Goal: Transaction & Acquisition: Purchase product/service

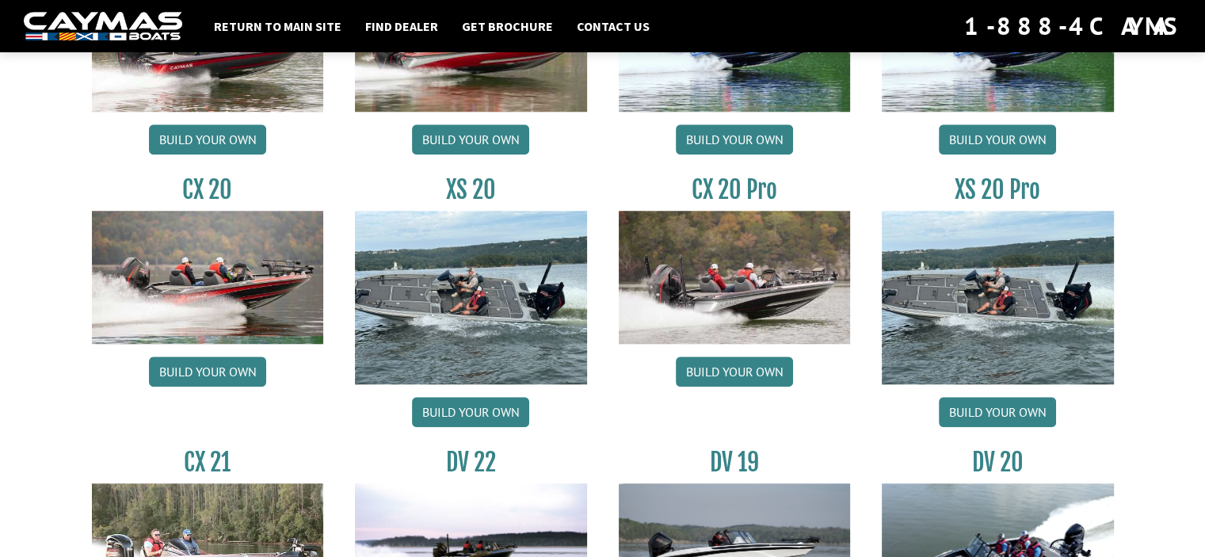
scroll to position [1505, 0]
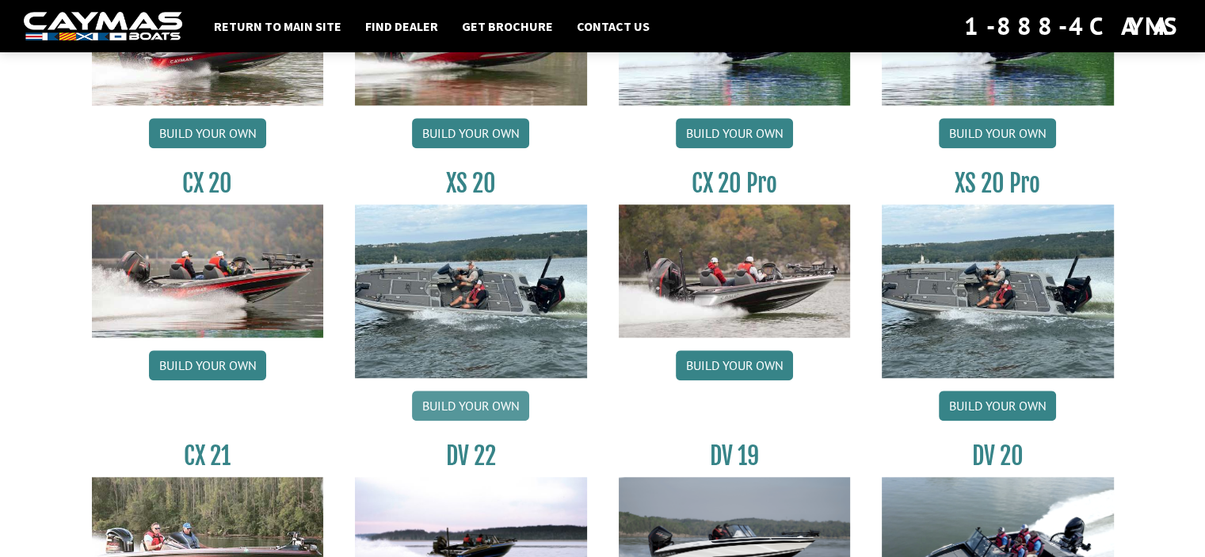
click at [469, 403] on link "Build your own" at bounding box center [470, 405] width 117 height 30
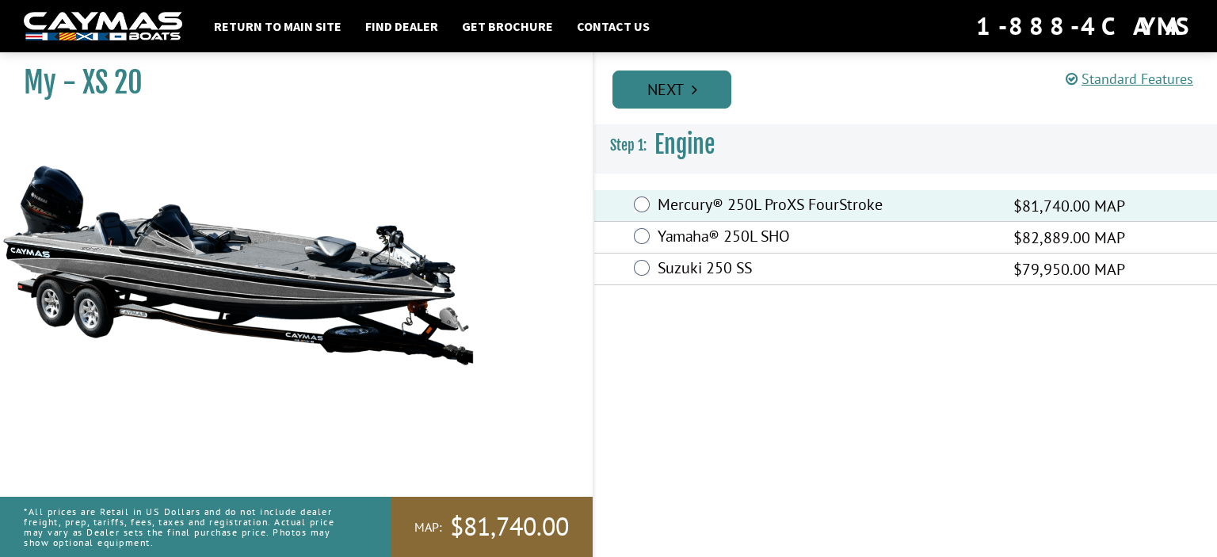
click at [697, 86] on link "Next" at bounding box center [671, 89] width 119 height 38
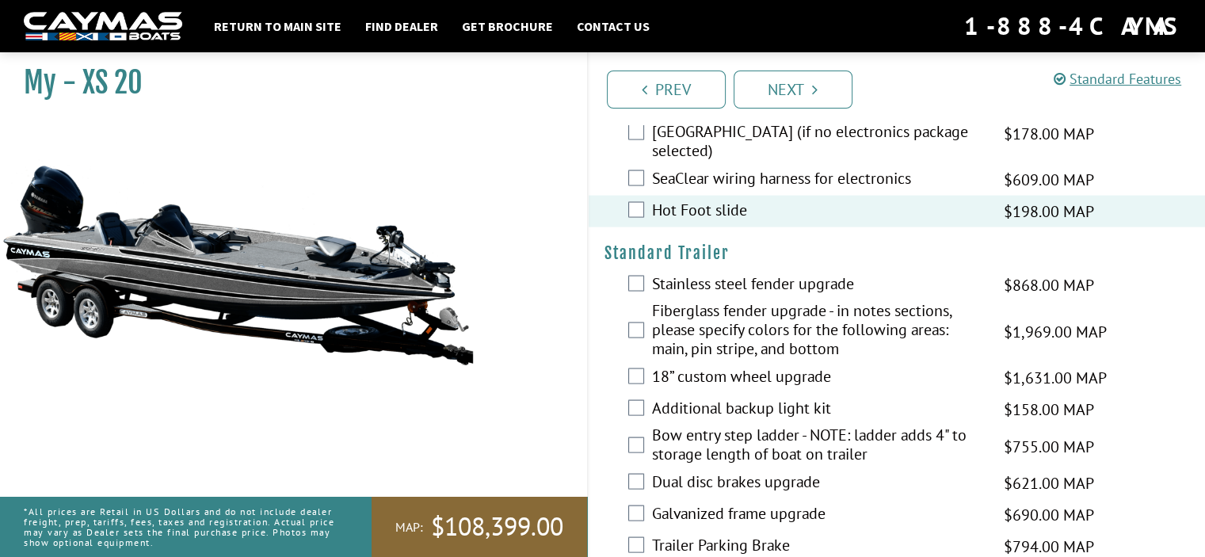
scroll to position [3010, 0]
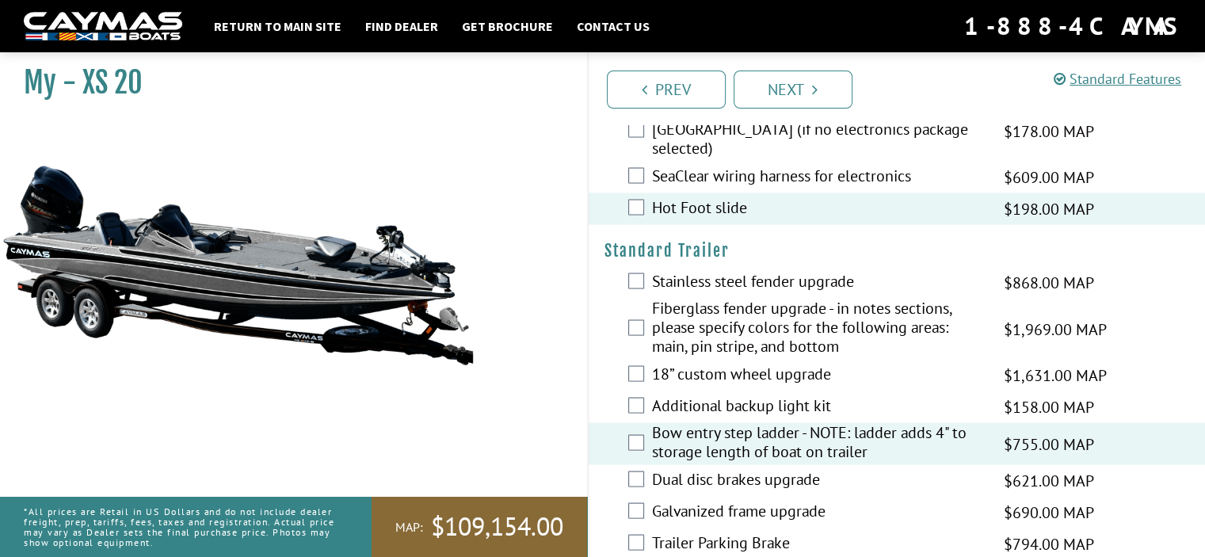
click at [630, 464] on div "Dual disc brakes upgrade $621.00 MAP $733.00 MSRP" at bounding box center [896, 480] width 617 height 32
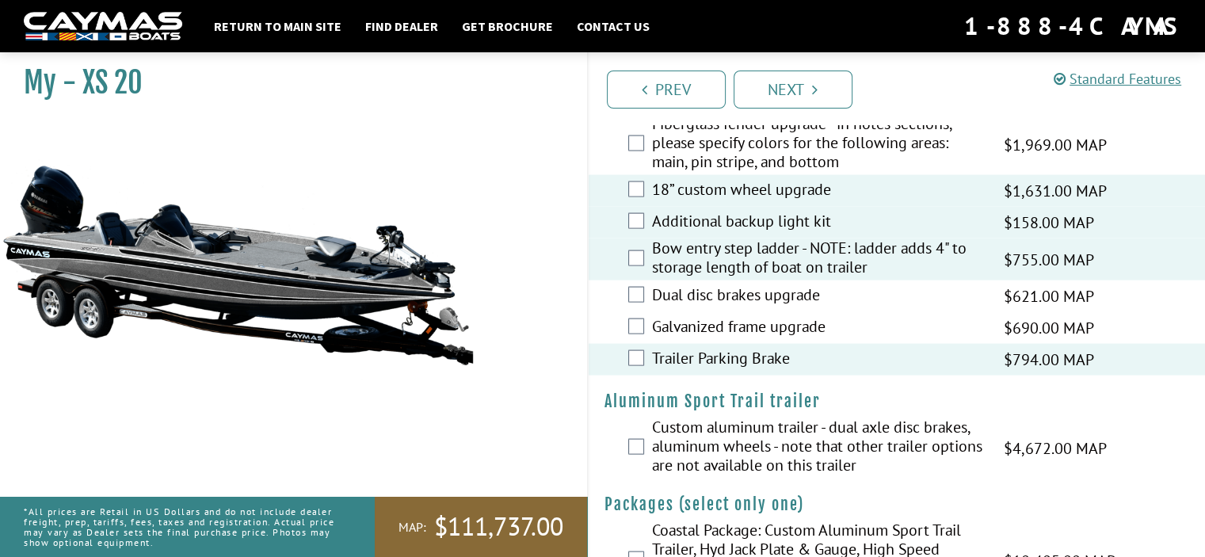
scroll to position [3208, 0]
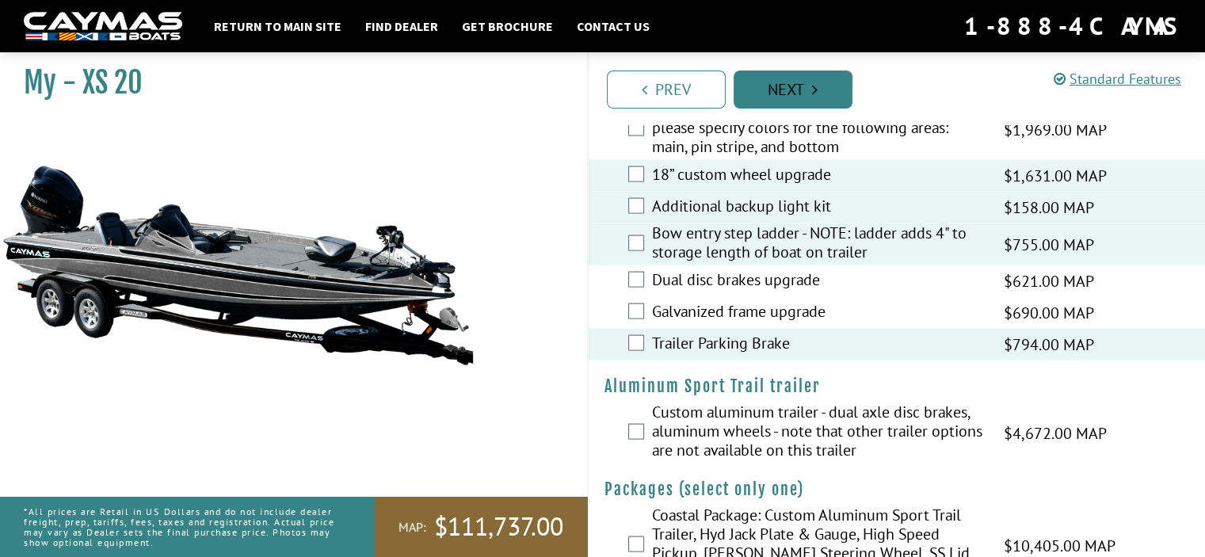
click at [798, 88] on link "Next" at bounding box center [792, 89] width 119 height 38
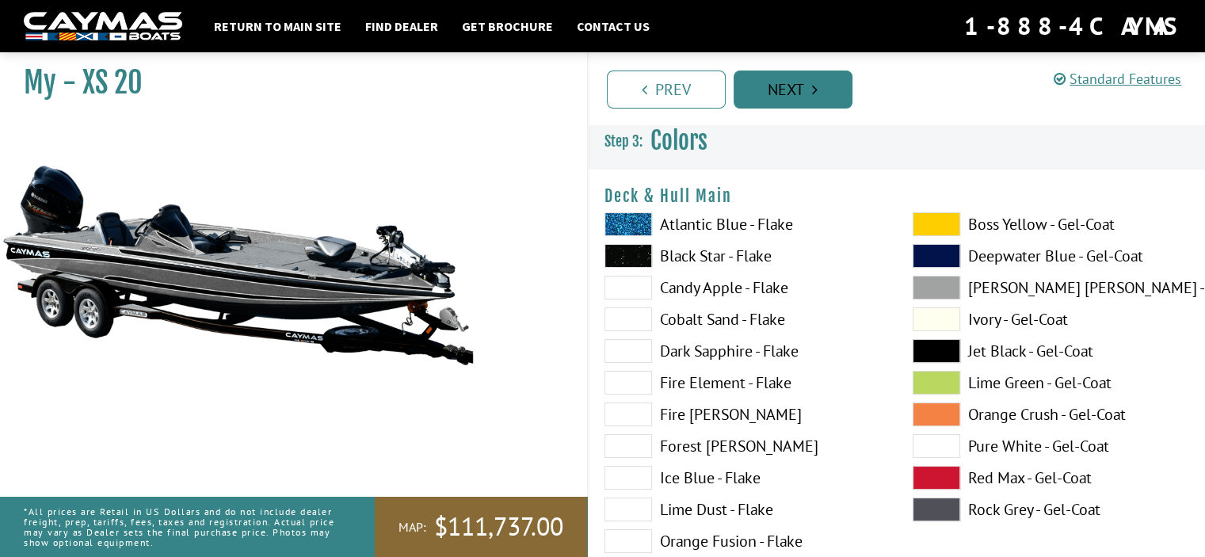
scroll to position [0, 0]
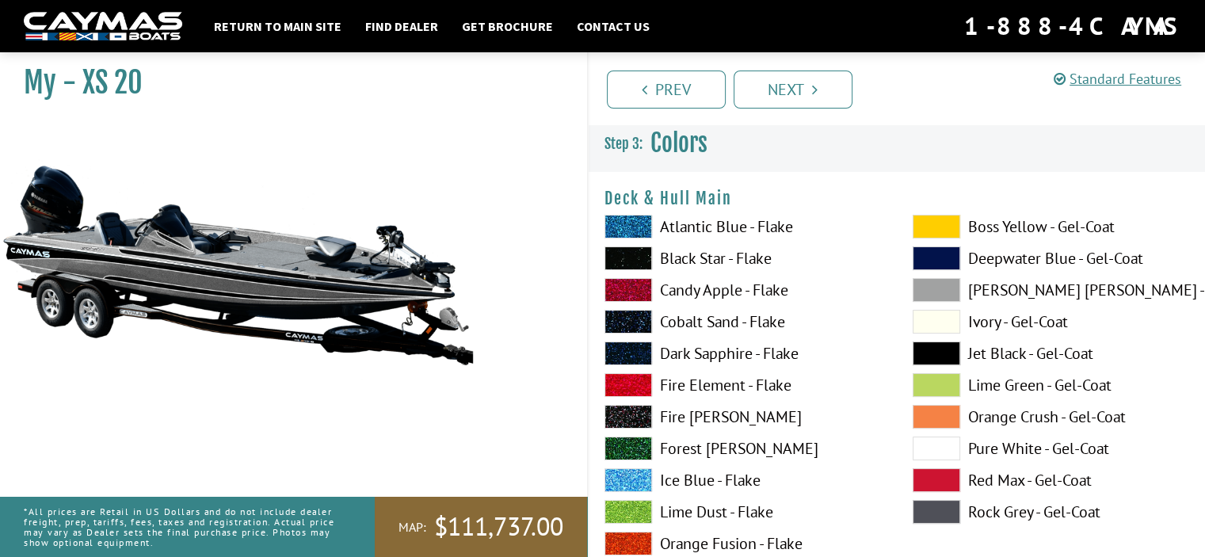
click at [934, 222] on span at bounding box center [936, 227] width 48 height 24
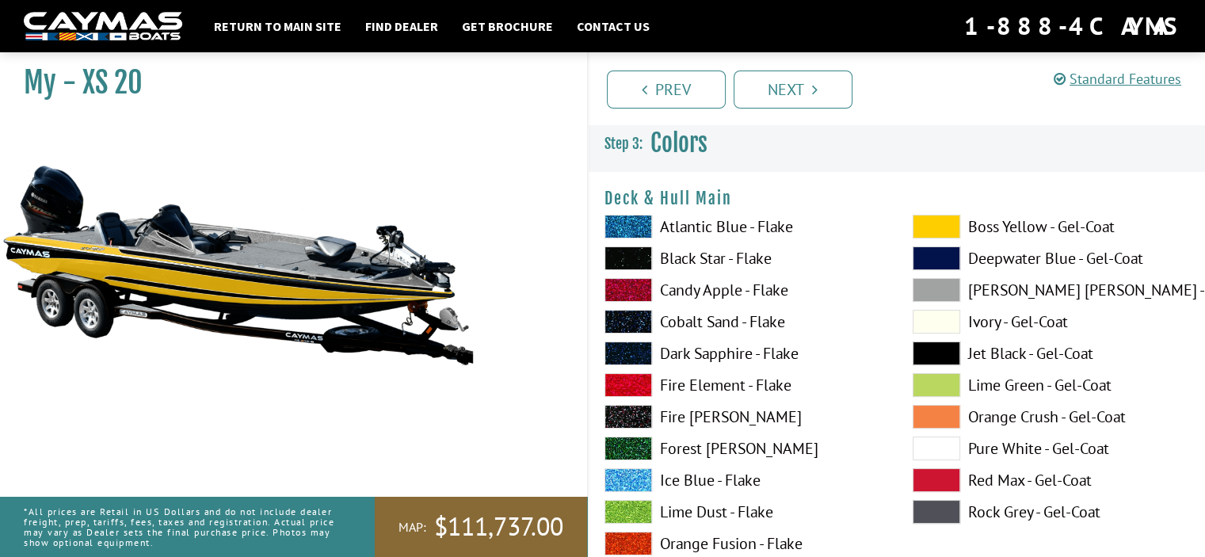
click at [938, 451] on span at bounding box center [936, 448] width 48 height 24
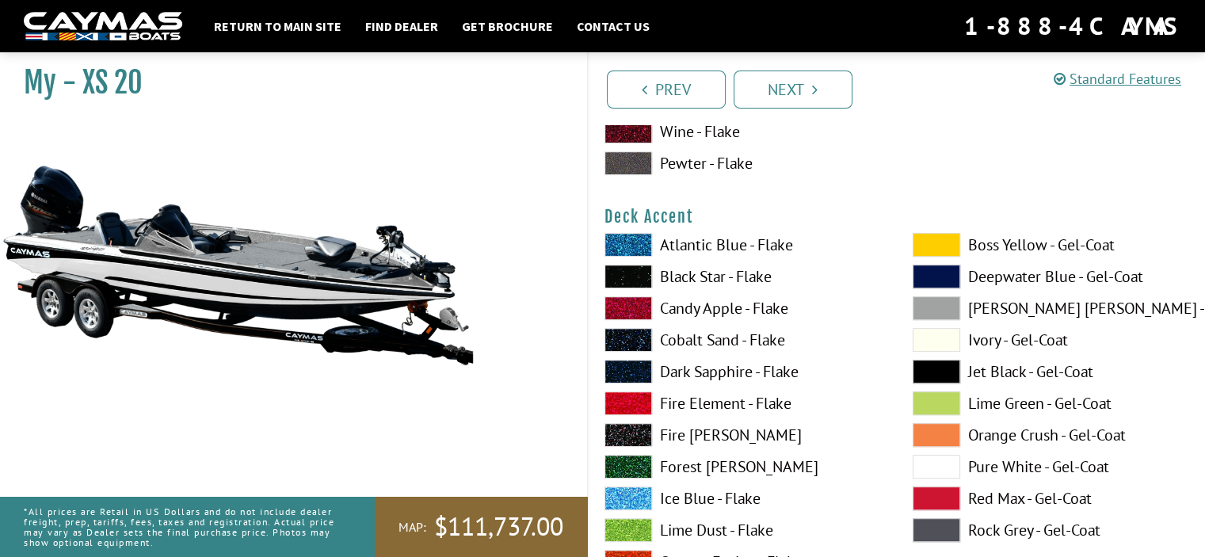
scroll to position [713, 0]
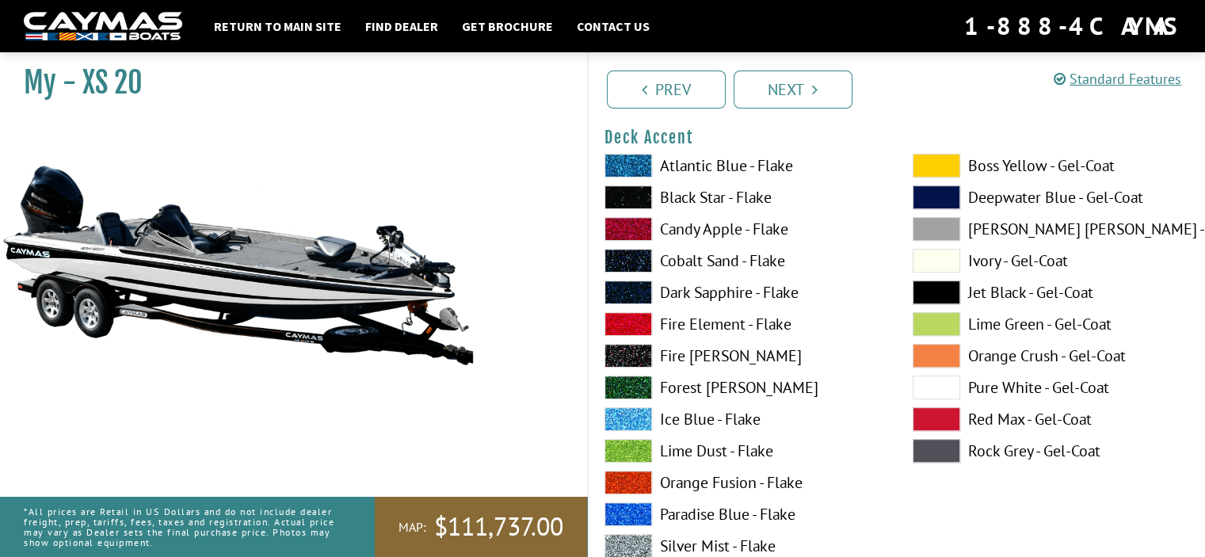
click at [630, 321] on span at bounding box center [628, 324] width 48 height 24
click at [626, 224] on span at bounding box center [628, 229] width 48 height 24
click at [619, 322] on span at bounding box center [628, 324] width 48 height 24
click at [633, 414] on span at bounding box center [628, 419] width 48 height 24
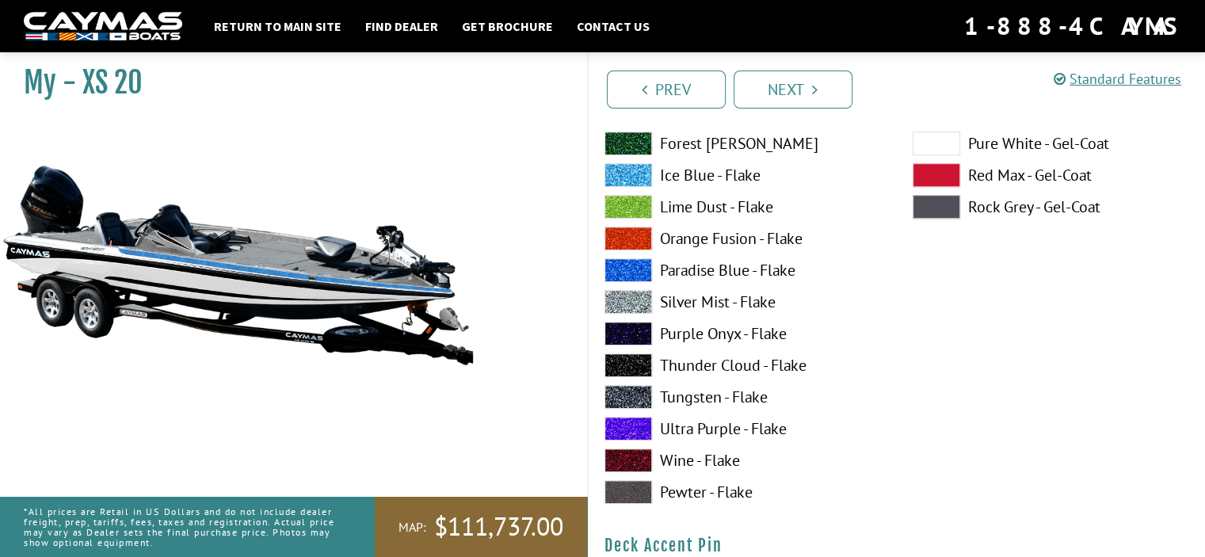
scroll to position [792, 0]
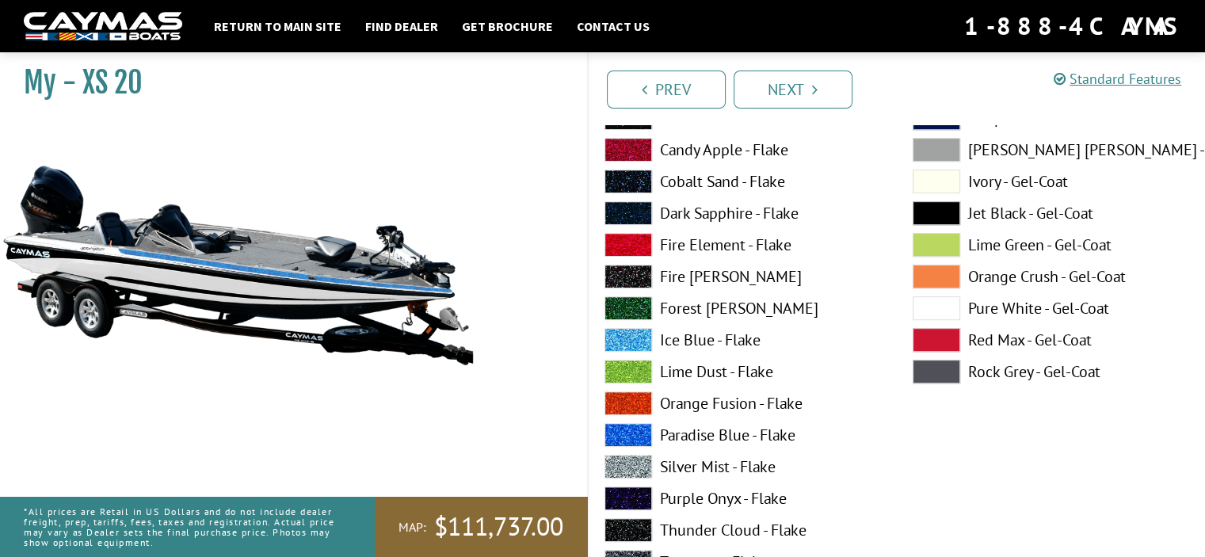
click at [631, 243] on span at bounding box center [628, 245] width 48 height 24
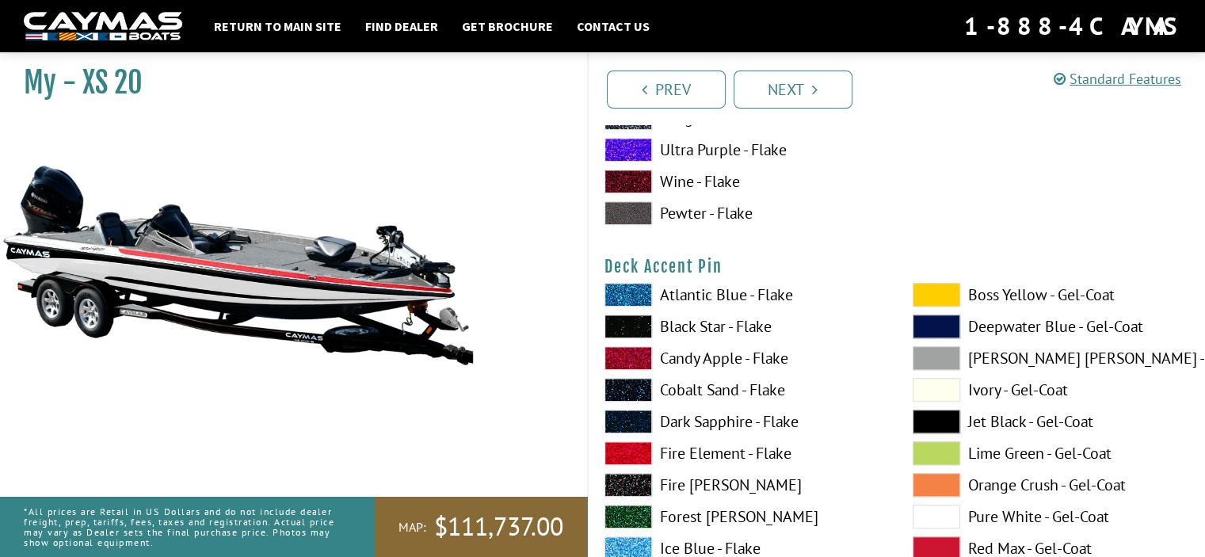
scroll to position [1267, 0]
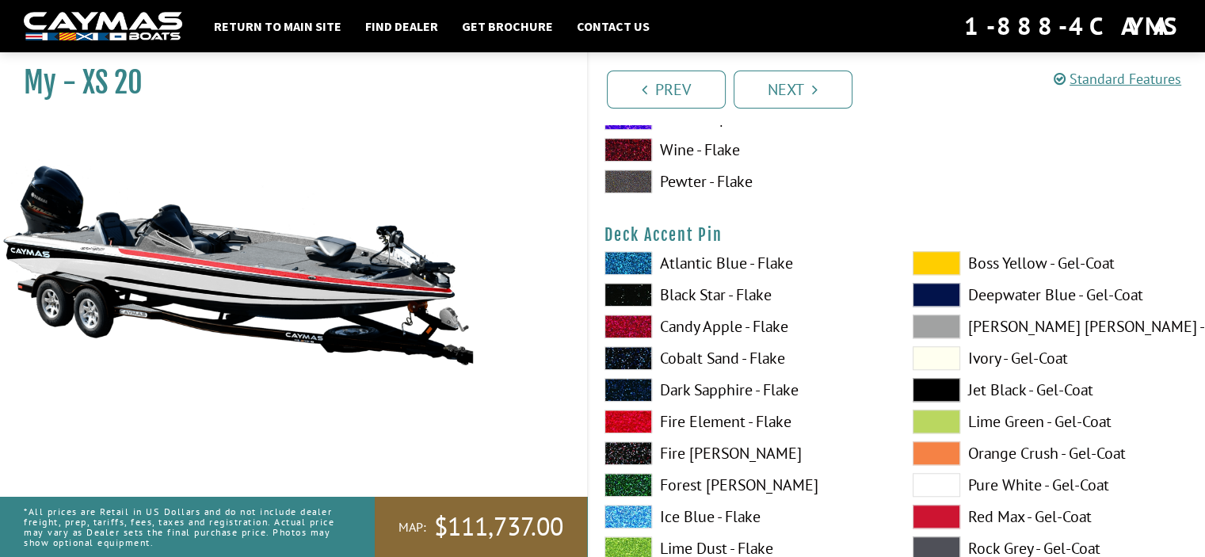
click at [934, 261] on span at bounding box center [936, 263] width 48 height 24
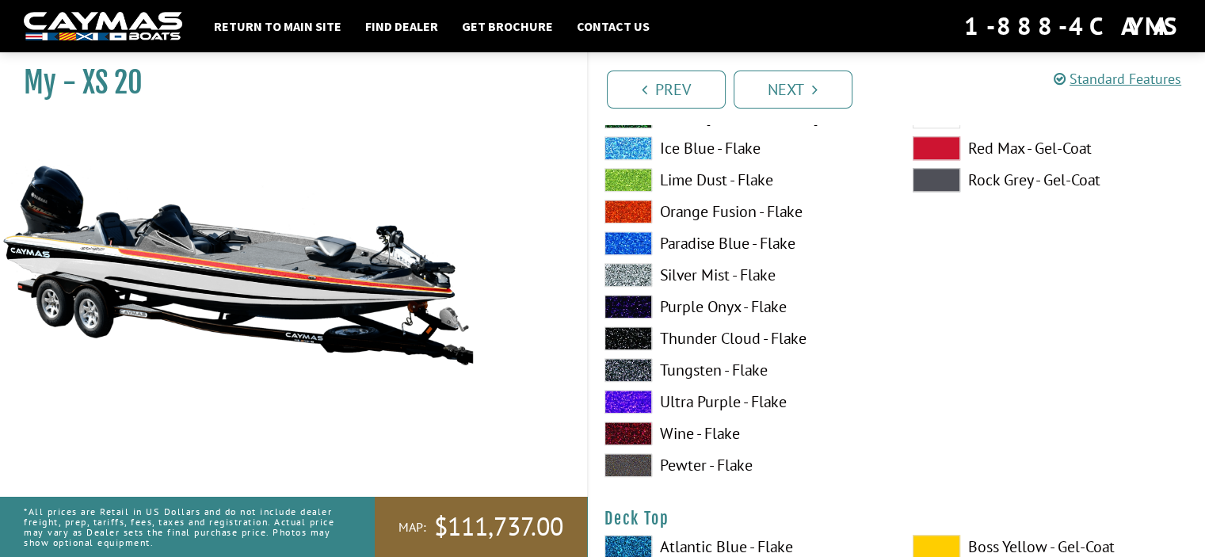
scroll to position [1663, 0]
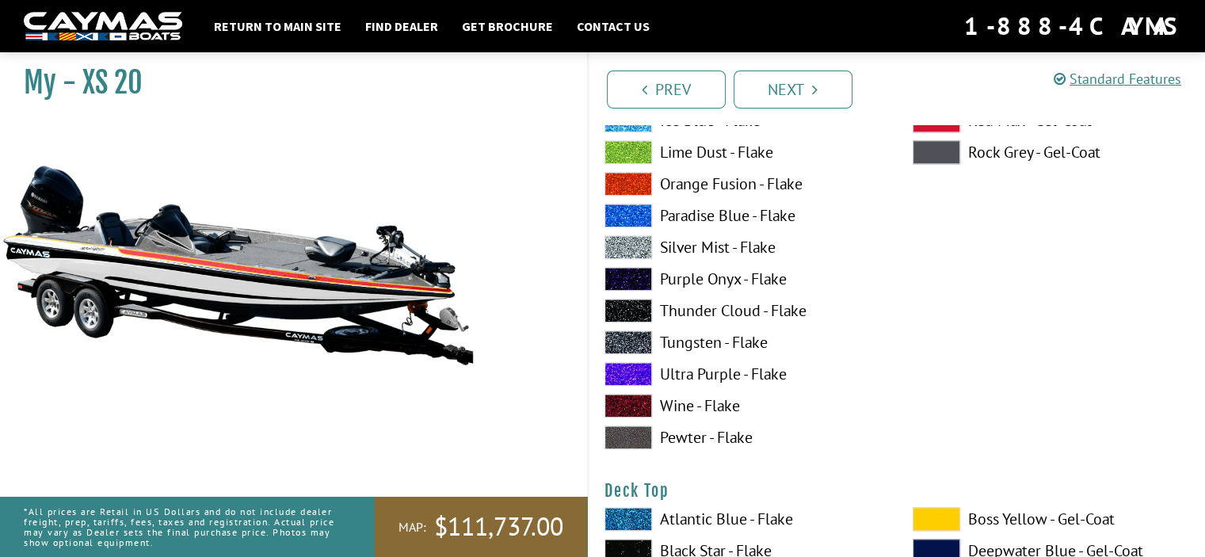
click at [620, 240] on span at bounding box center [628, 247] width 48 height 24
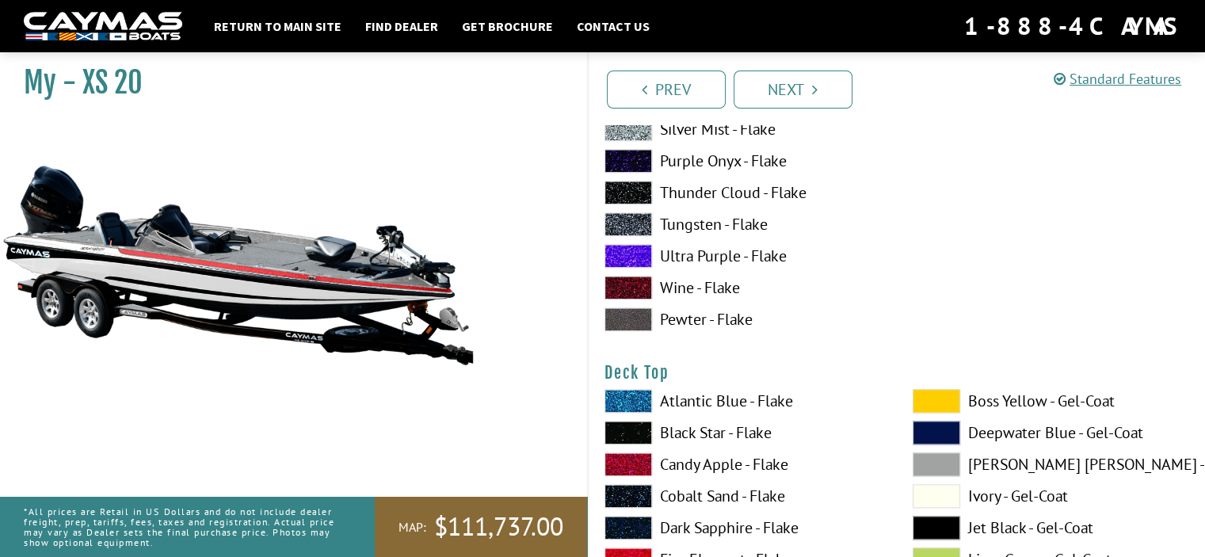
scroll to position [1822, 0]
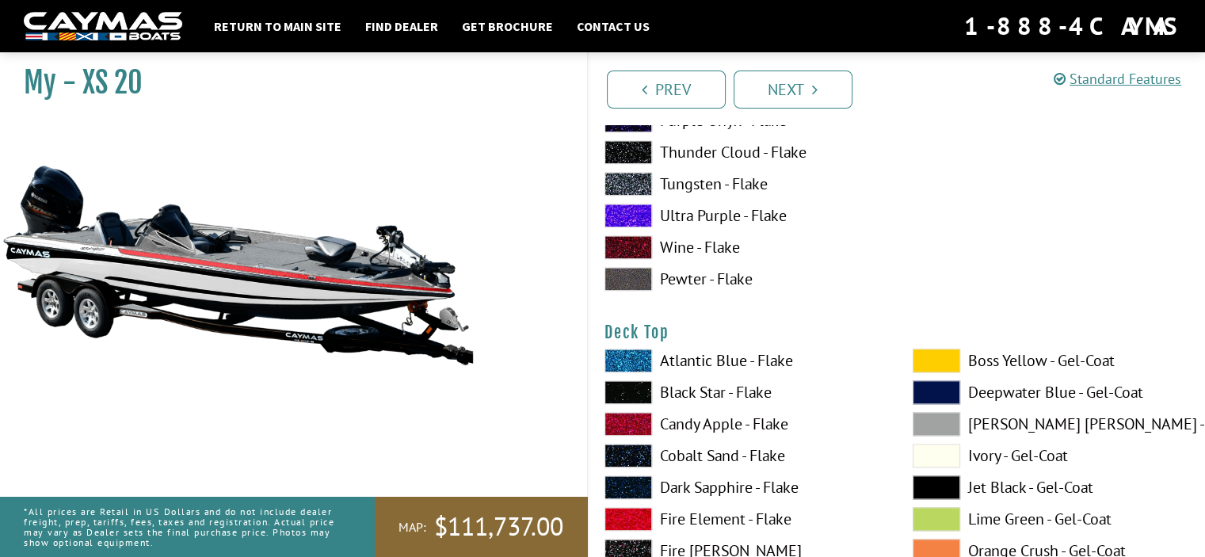
click at [927, 360] on span at bounding box center [936, 360] width 48 height 24
click at [941, 462] on span at bounding box center [936, 456] width 48 height 24
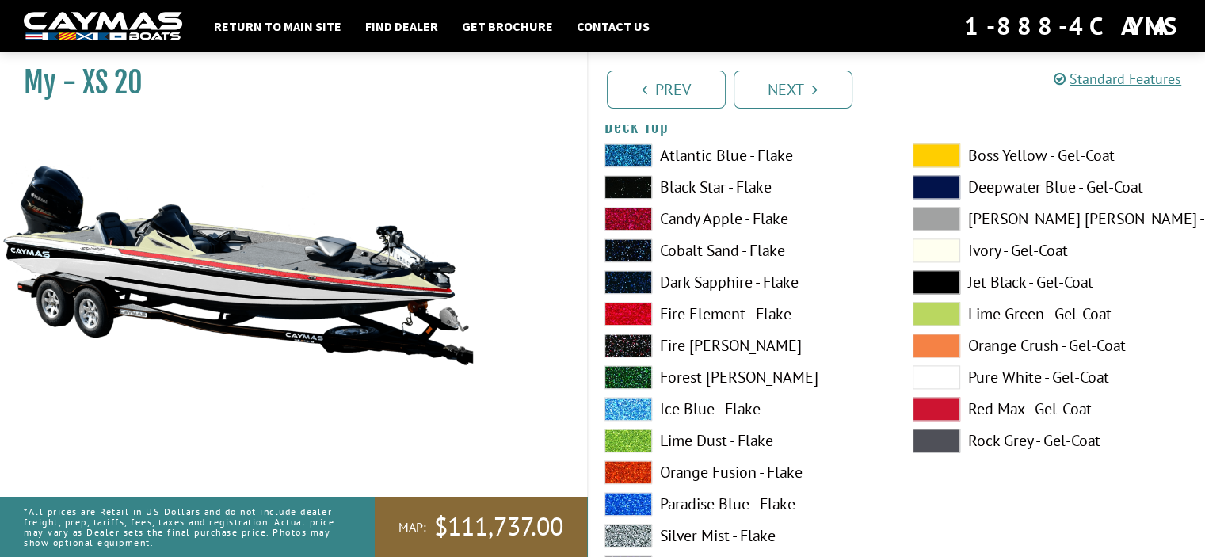
scroll to position [2059, 0]
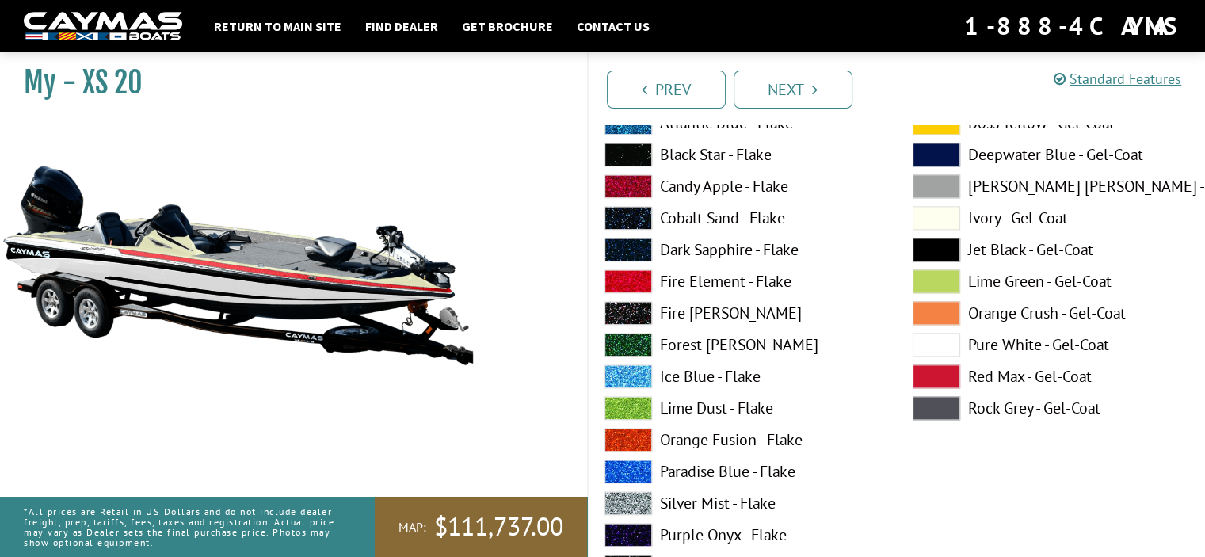
click at [946, 341] on span at bounding box center [936, 345] width 48 height 24
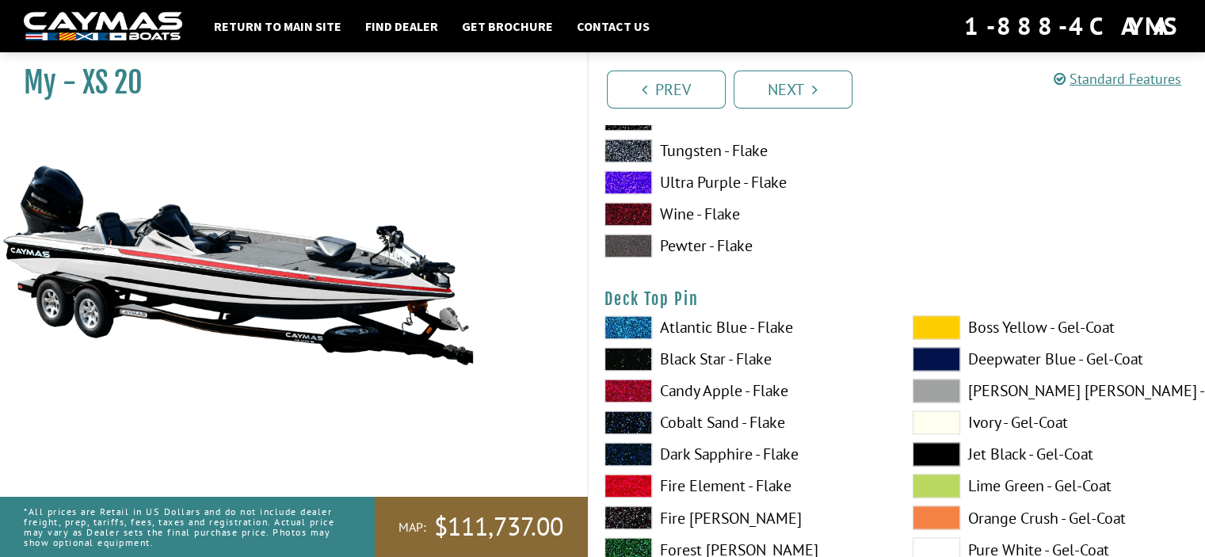
scroll to position [2534, 0]
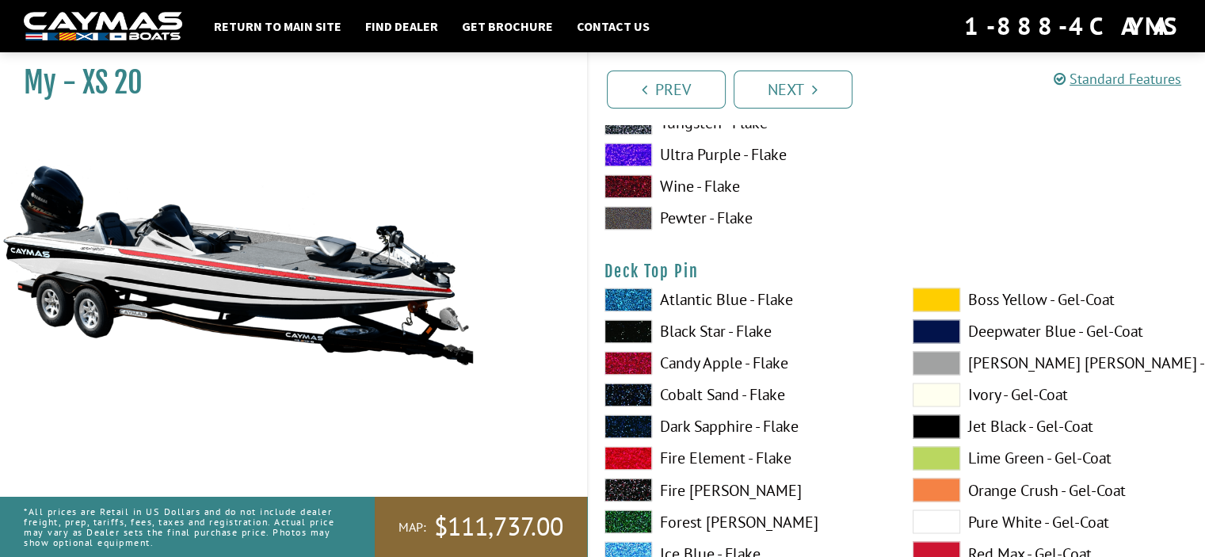
click at [926, 293] on span at bounding box center [936, 299] width 48 height 24
click at [937, 298] on span at bounding box center [936, 299] width 48 height 24
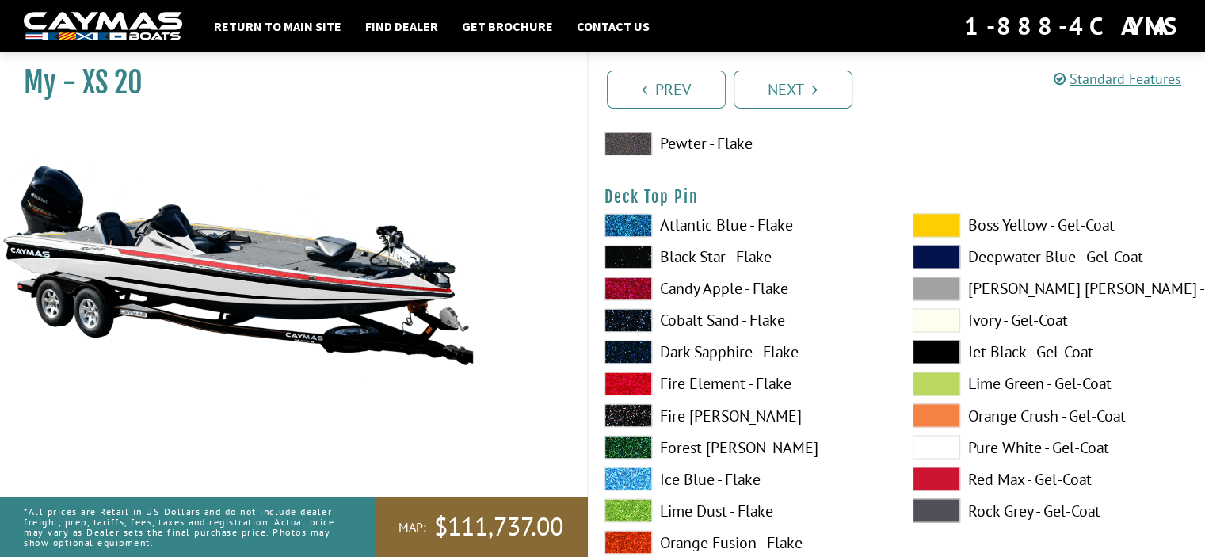
scroll to position [2693, 0]
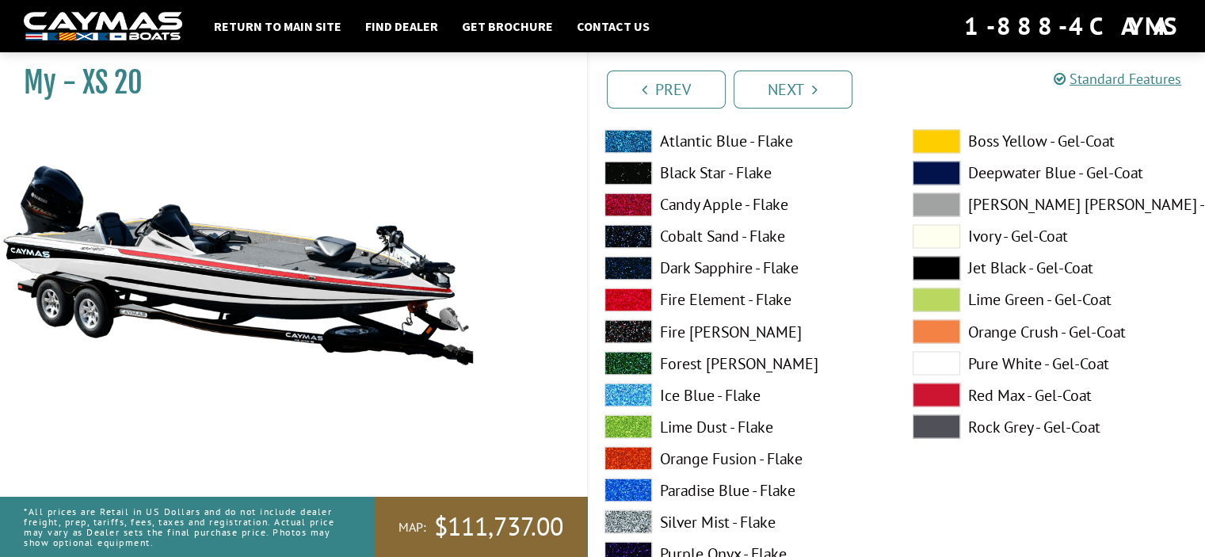
click at [636, 510] on span at bounding box center [628, 521] width 48 height 24
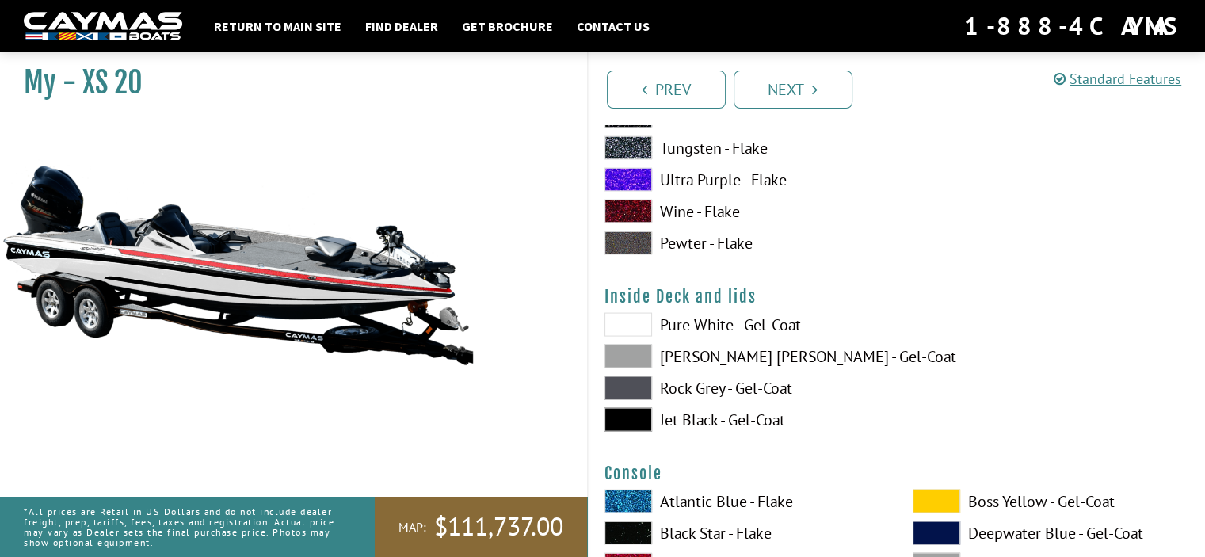
scroll to position [3168, 0]
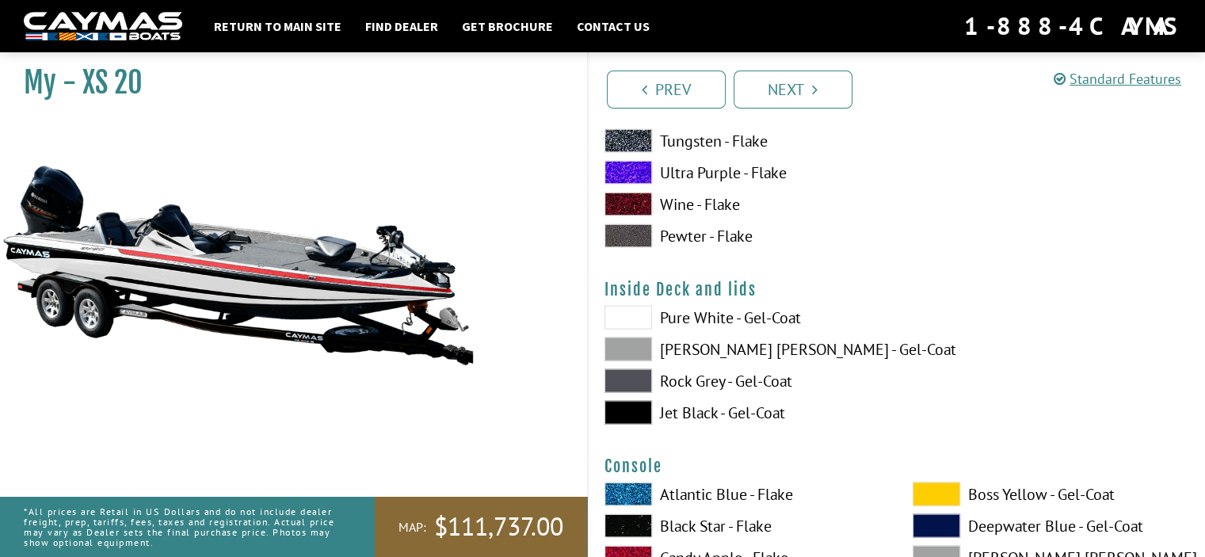
click at [621, 316] on span at bounding box center [628, 318] width 48 height 24
click at [638, 348] on span at bounding box center [628, 349] width 48 height 24
click at [628, 319] on span at bounding box center [628, 318] width 48 height 24
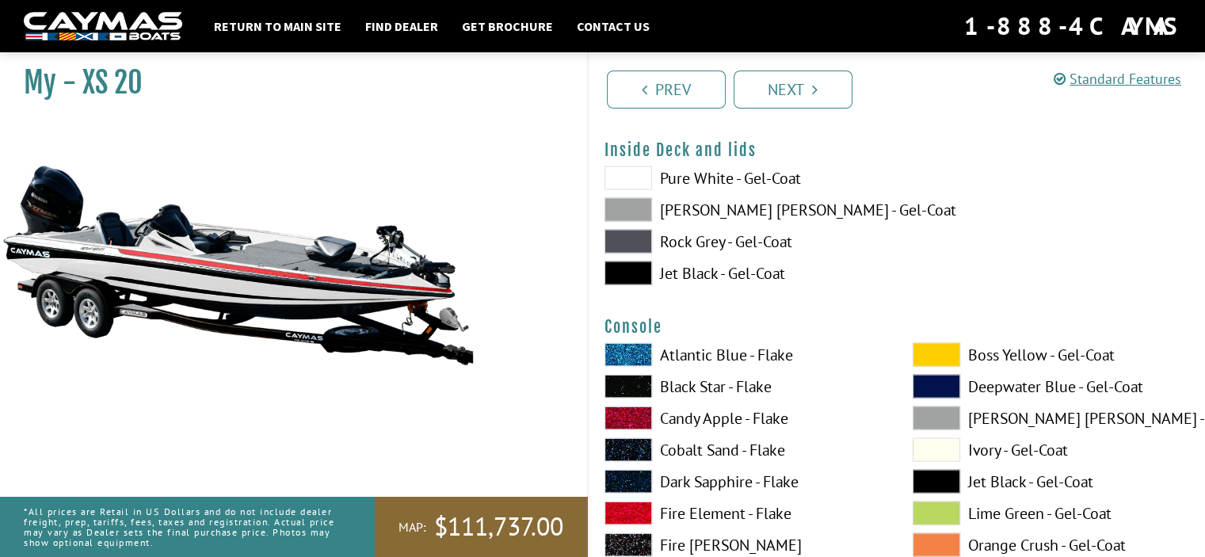
scroll to position [3326, 0]
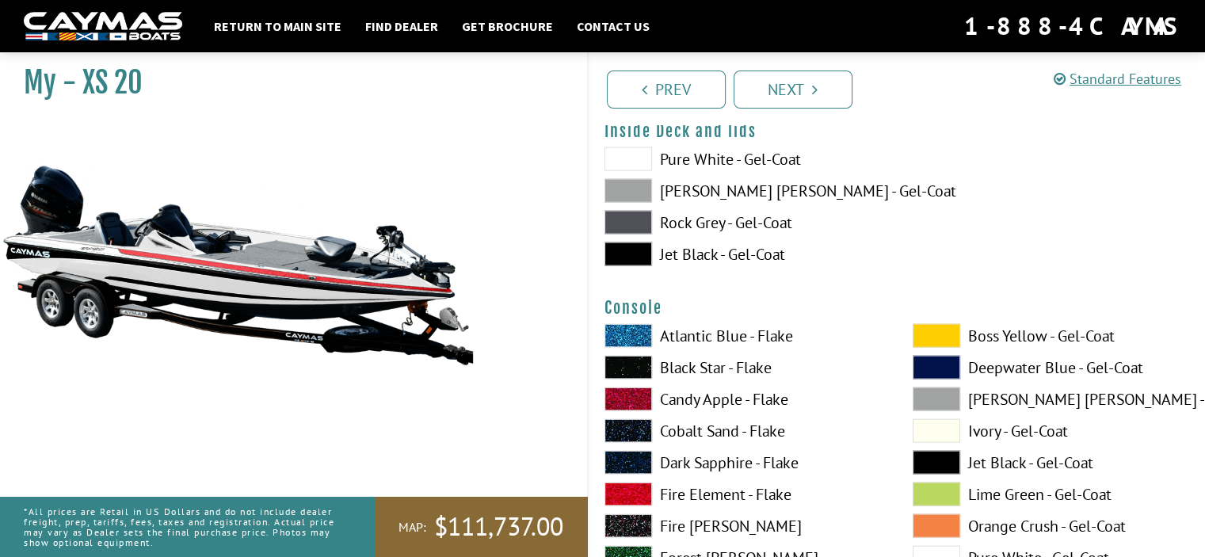
click at [930, 335] on span at bounding box center [936, 336] width 48 height 24
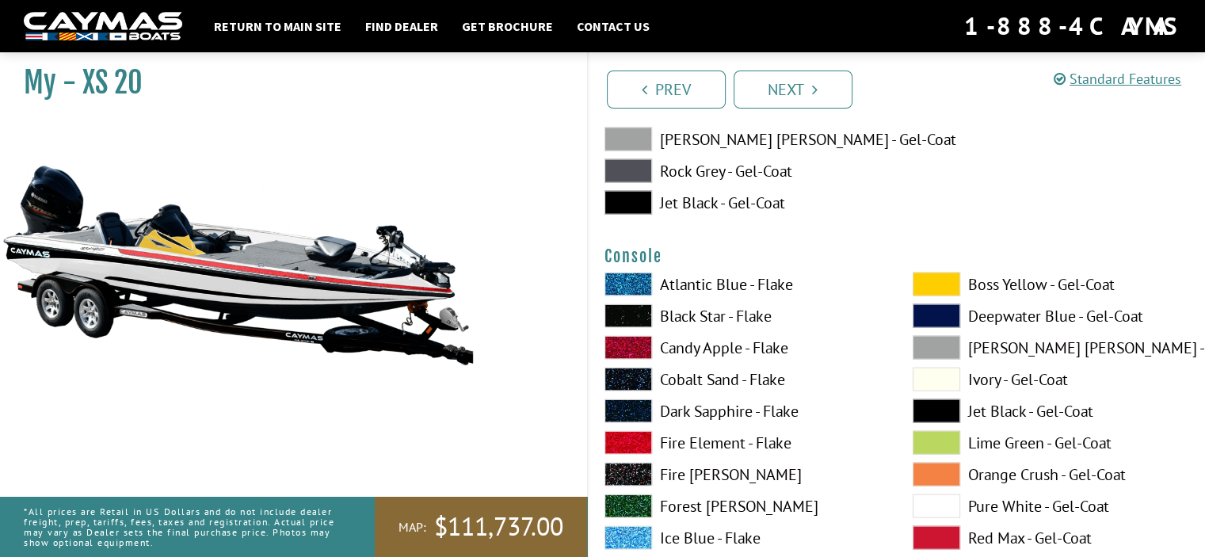
scroll to position [3406, 0]
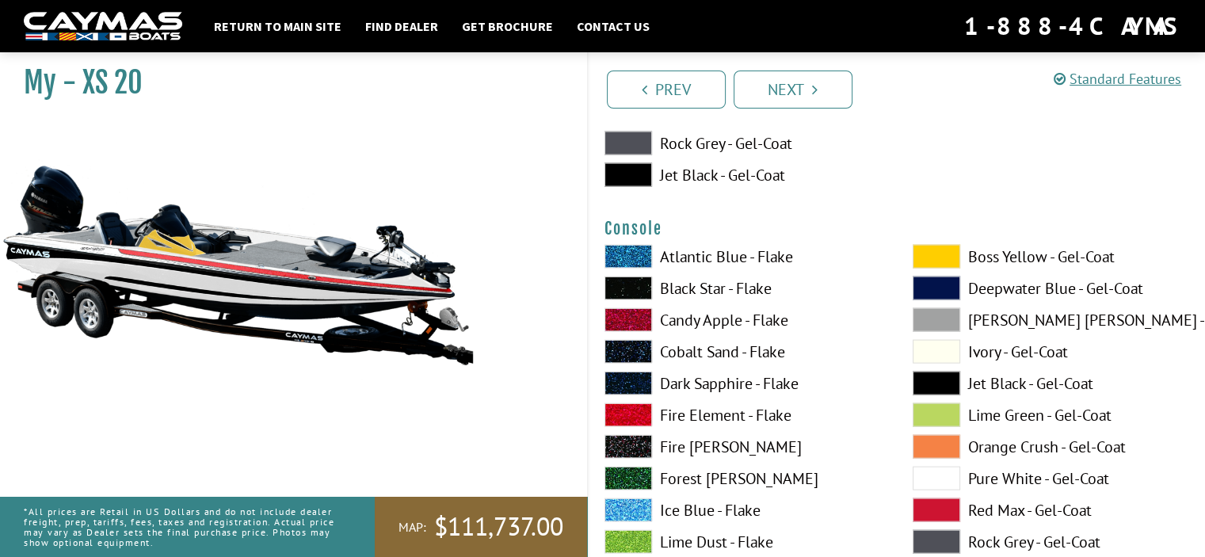
click at [944, 474] on span at bounding box center [936, 478] width 48 height 24
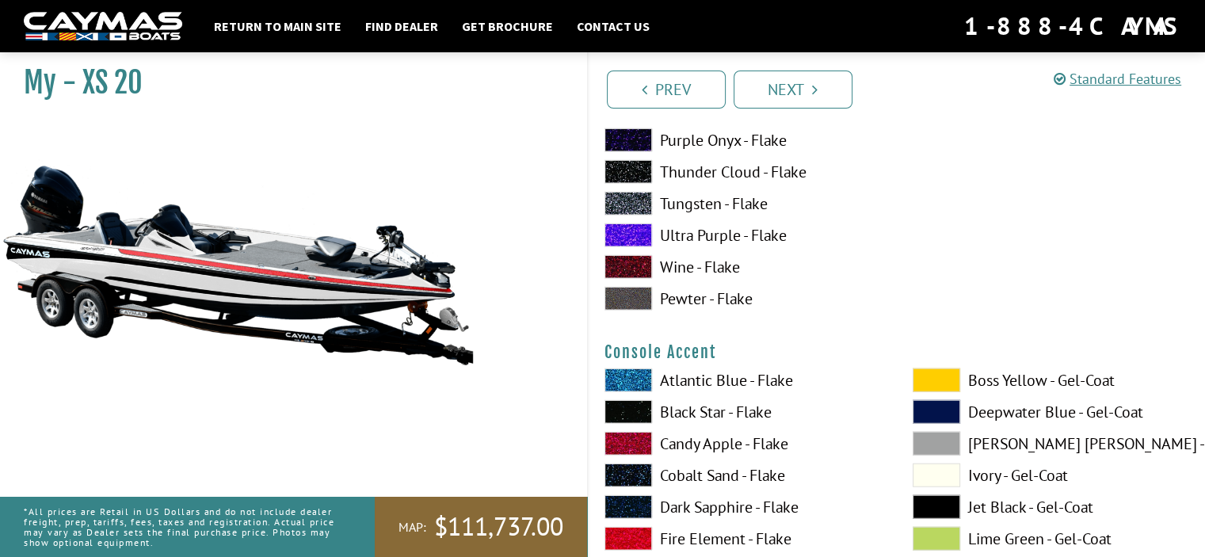
scroll to position [4039, 0]
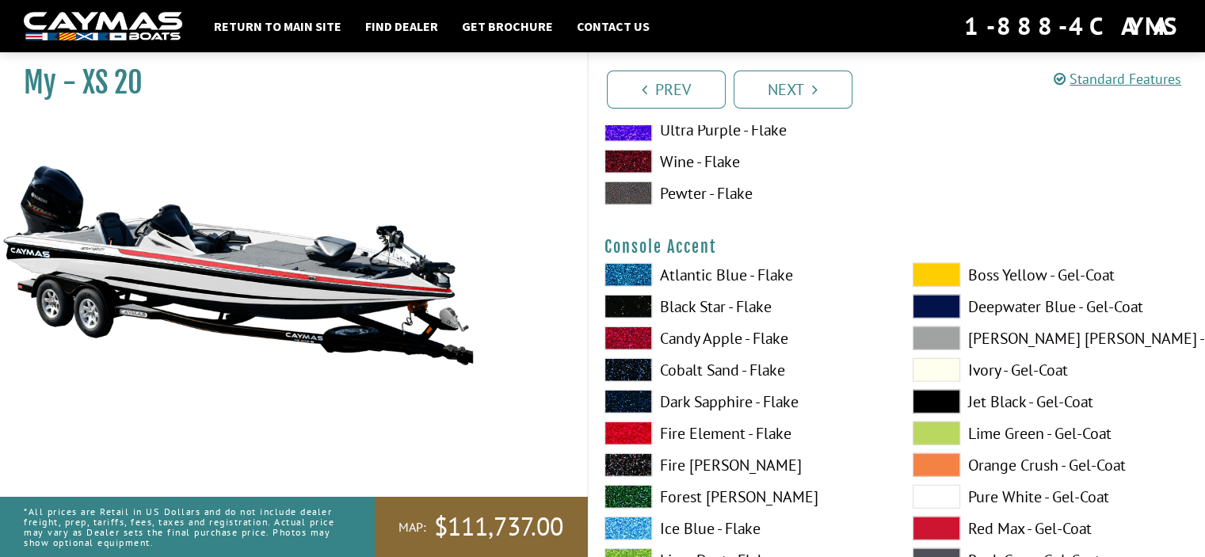
click at [632, 433] on span at bounding box center [628, 433] width 48 height 24
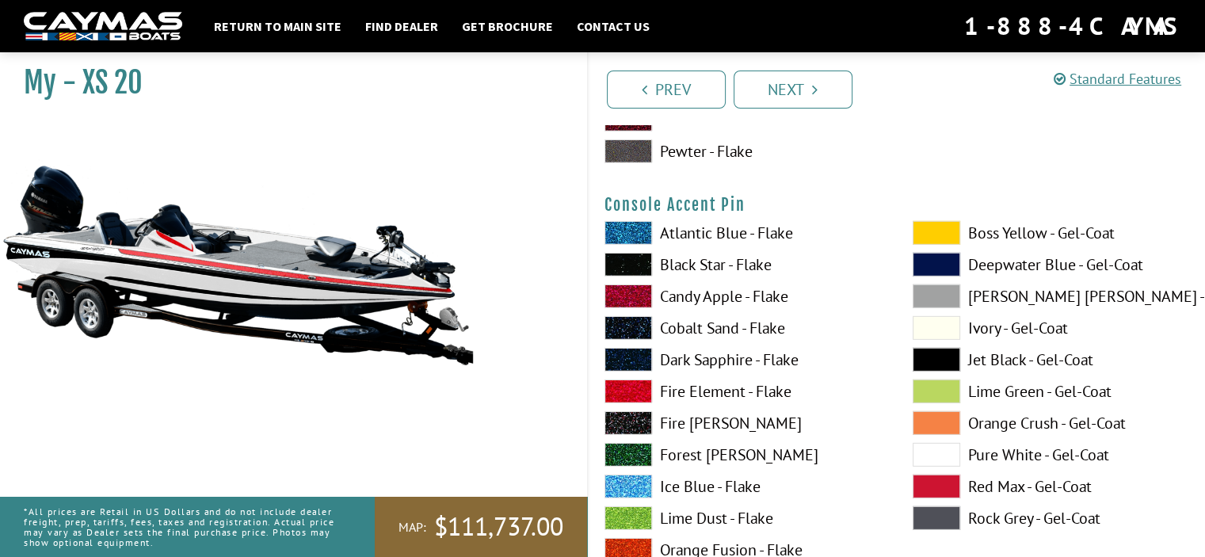
scroll to position [4831, 0]
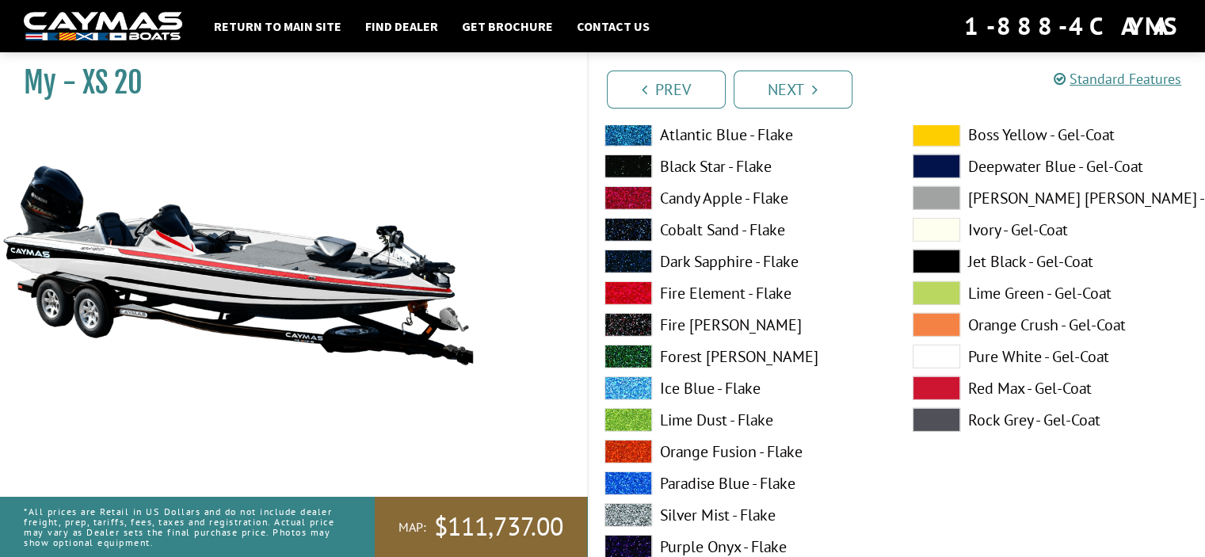
click at [617, 513] on span at bounding box center [628, 515] width 48 height 24
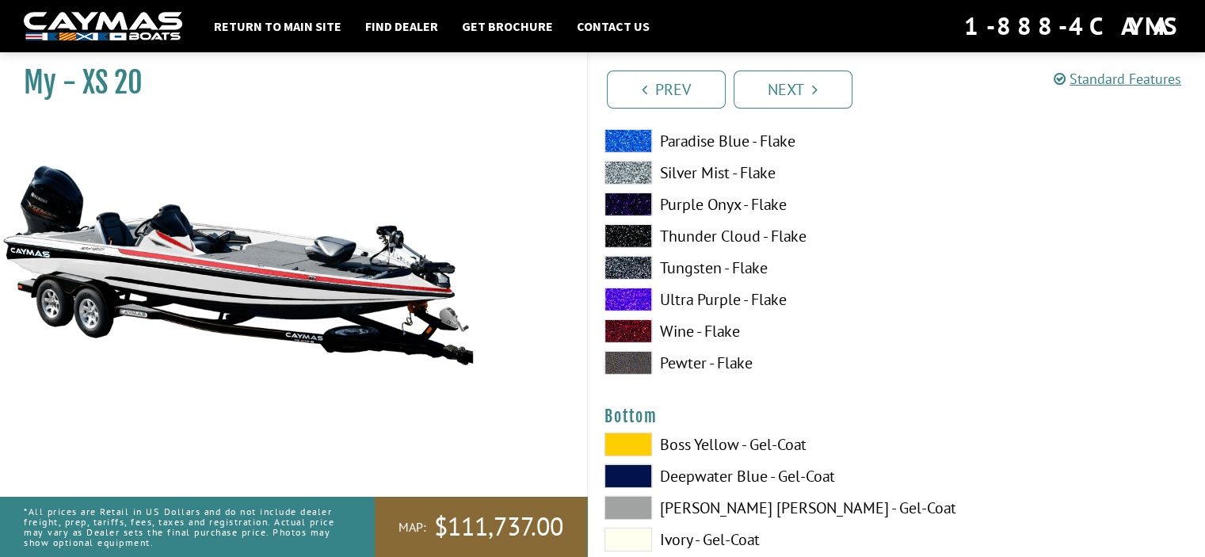
scroll to position [5227, 0]
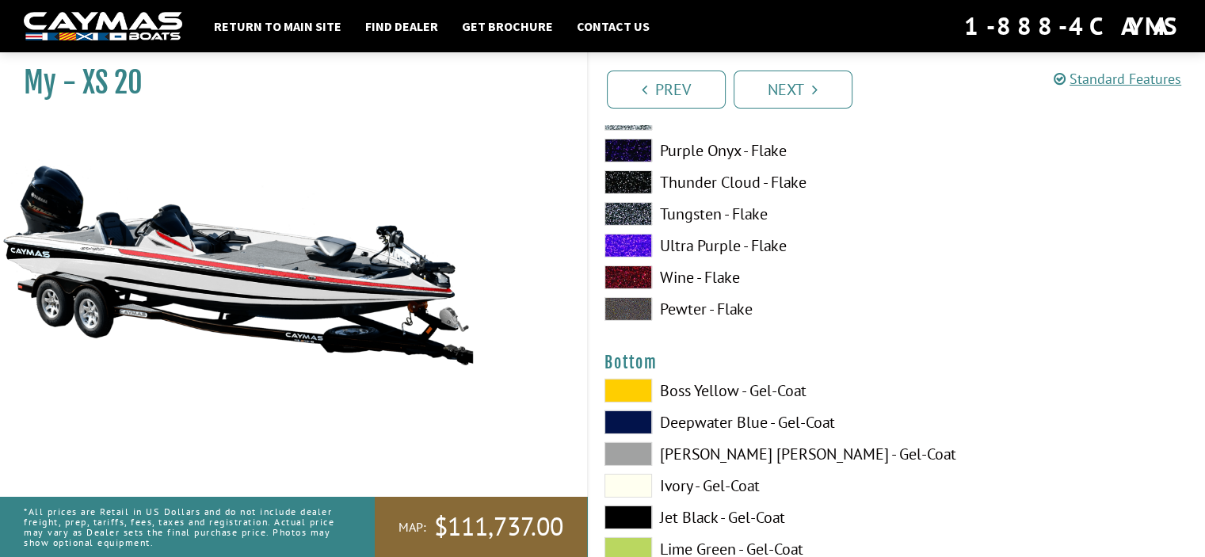
click at [624, 388] on span at bounding box center [628, 391] width 48 height 24
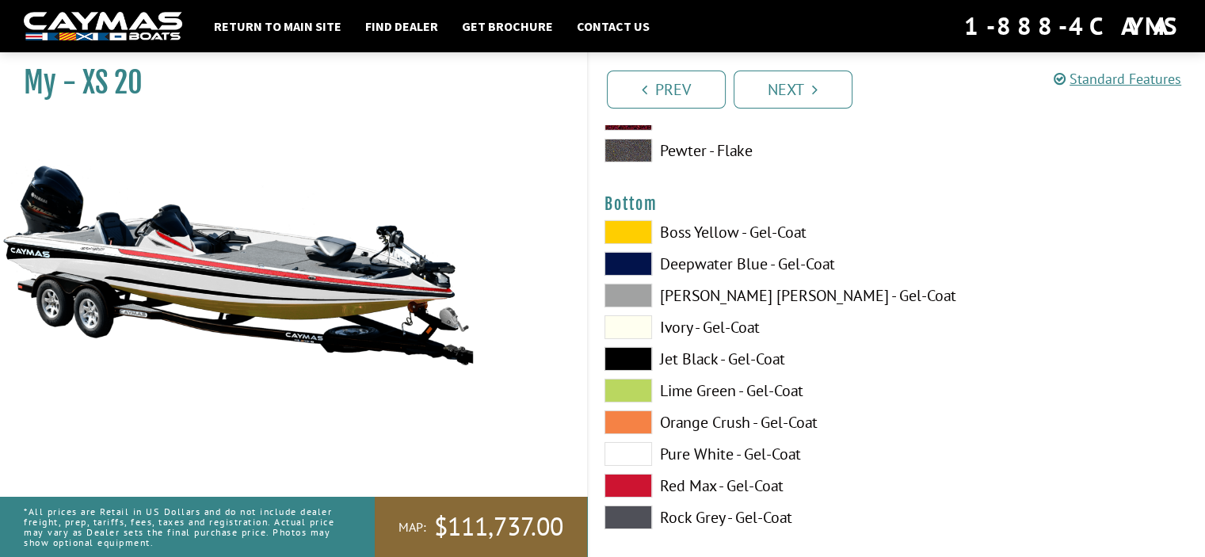
click at [631, 451] on span at bounding box center [628, 454] width 48 height 24
click at [634, 358] on span at bounding box center [628, 359] width 48 height 24
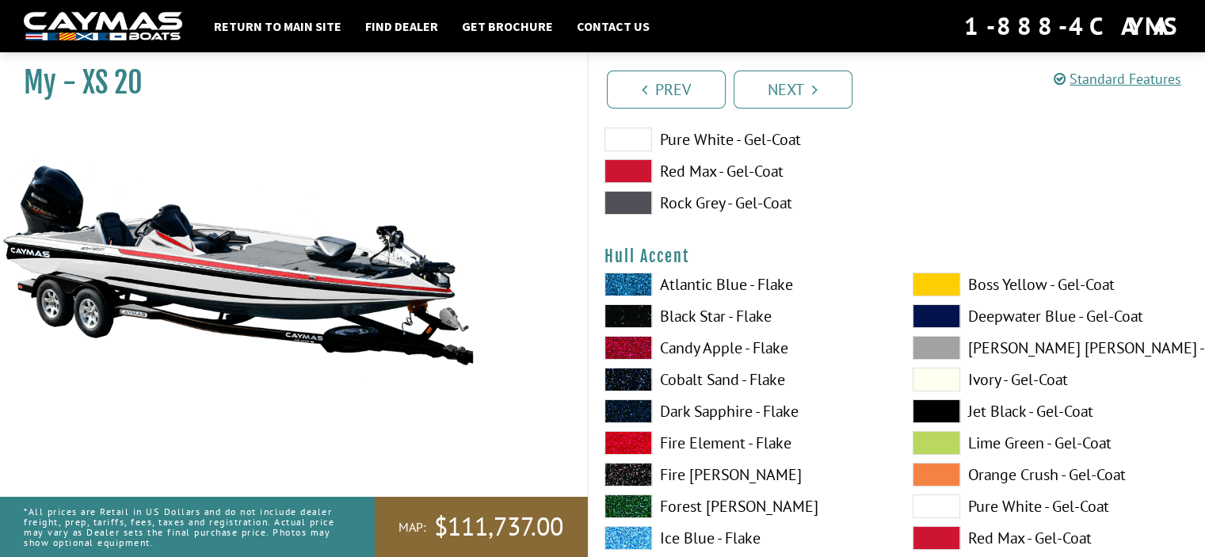
scroll to position [5702, 0]
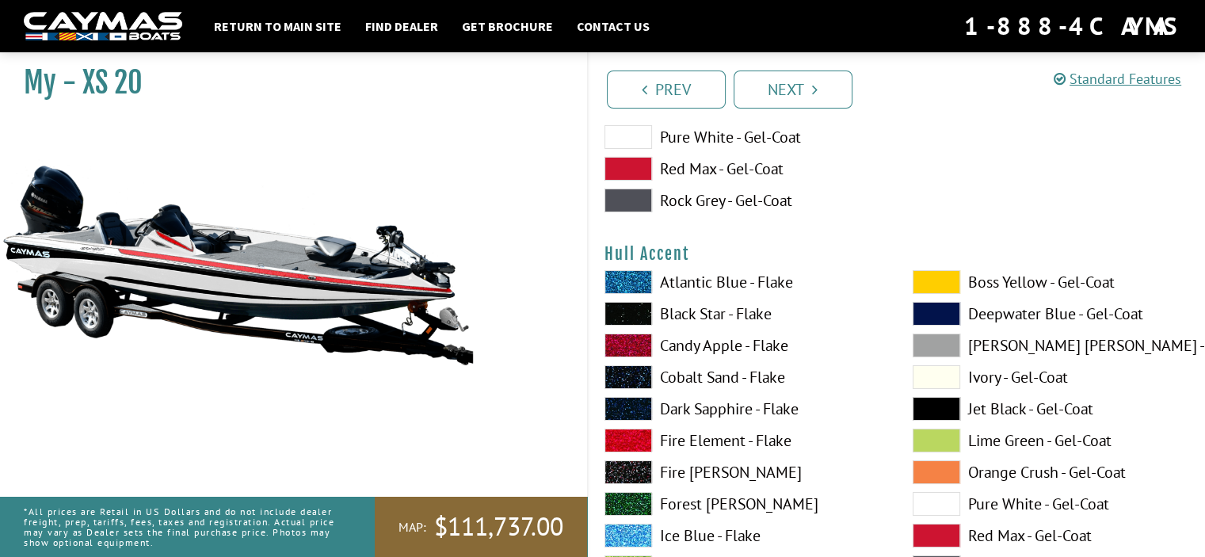
click at [934, 280] on span at bounding box center [936, 282] width 48 height 24
click at [608, 435] on span at bounding box center [628, 440] width 48 height 24
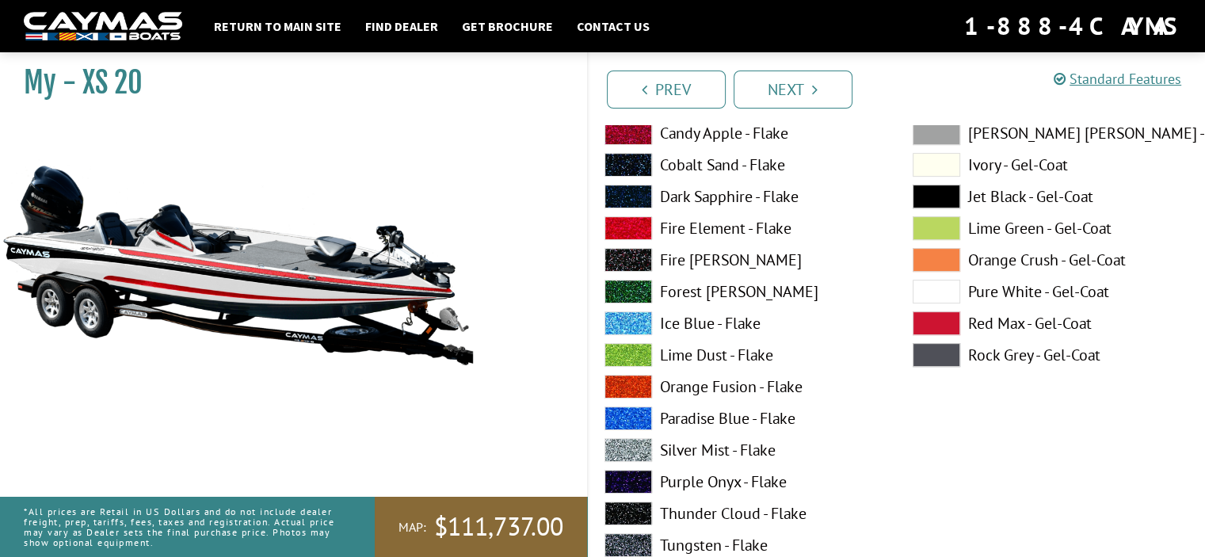
scroll to position [6574, 0]
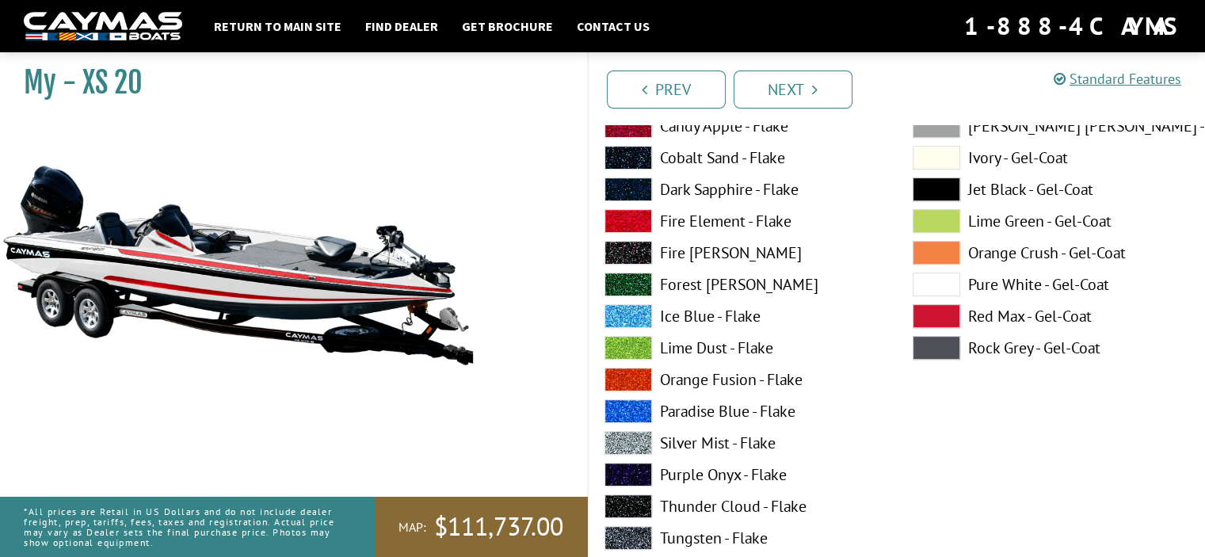
click at [632, 444] on span at bounding box center [628, 443] width 48 height 24
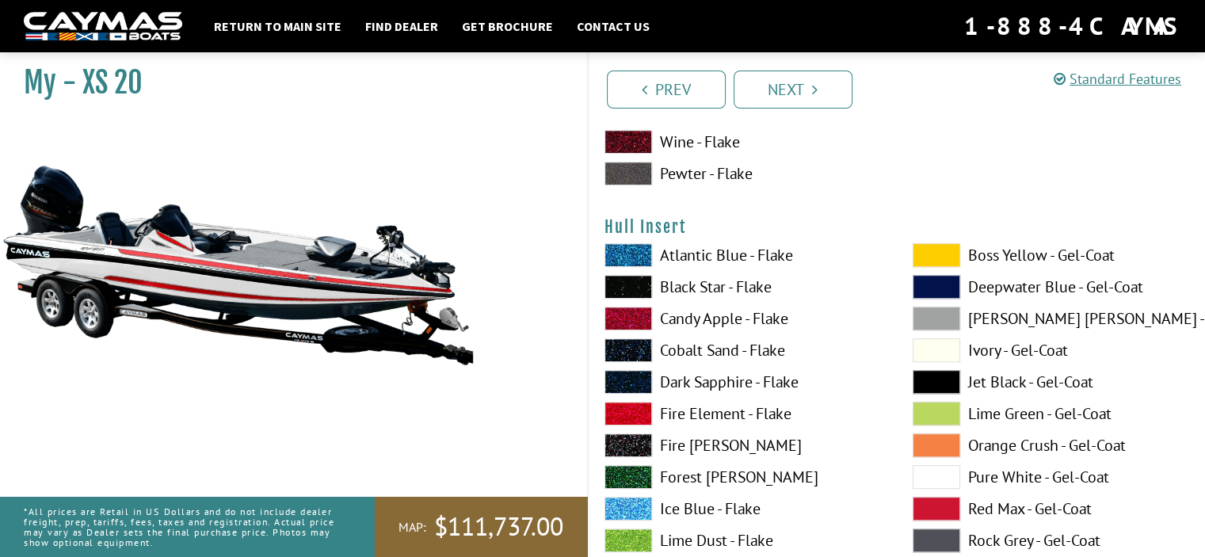
scroll to position [7049, 0]
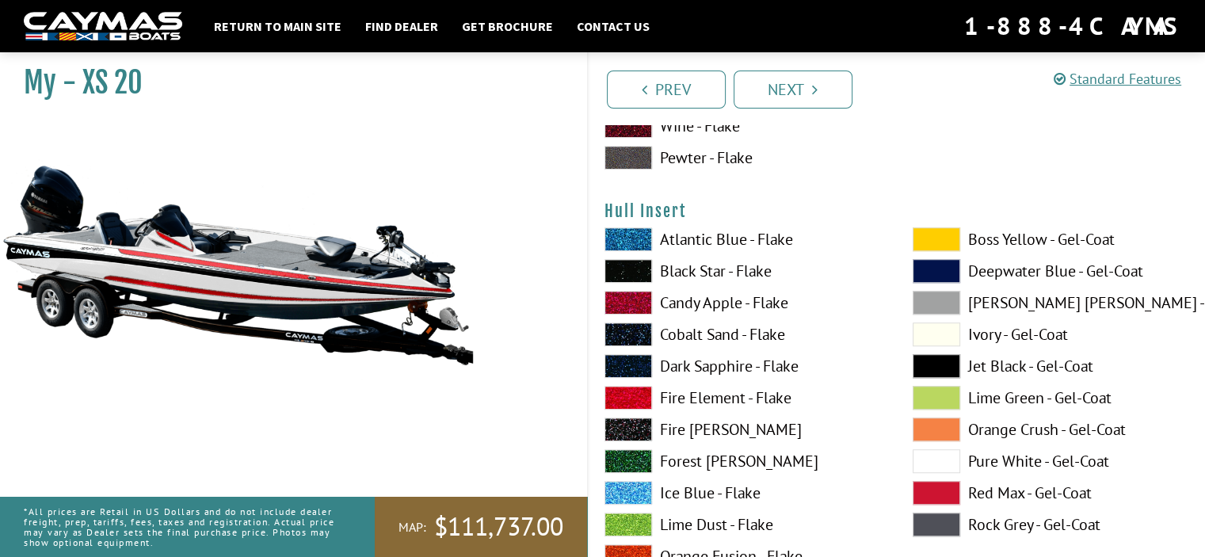
click at [942, 238] on span at bounding box center [936, 239] width 48 height 24
click at [639, 398] on span at bounding box center [628, 398] width 48 height 24
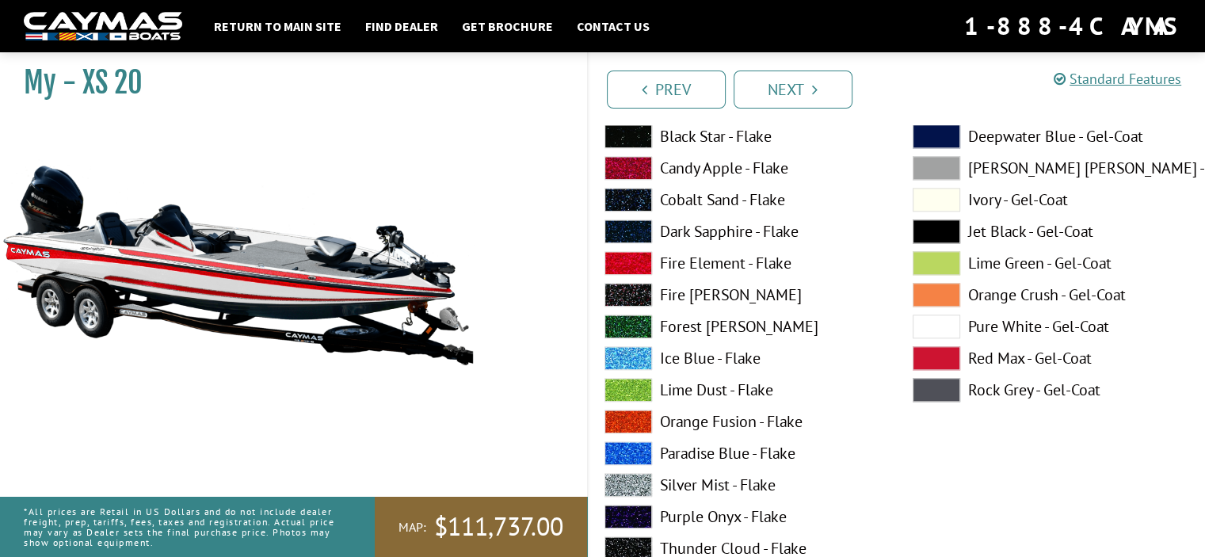
scroll to position [7841, 0]
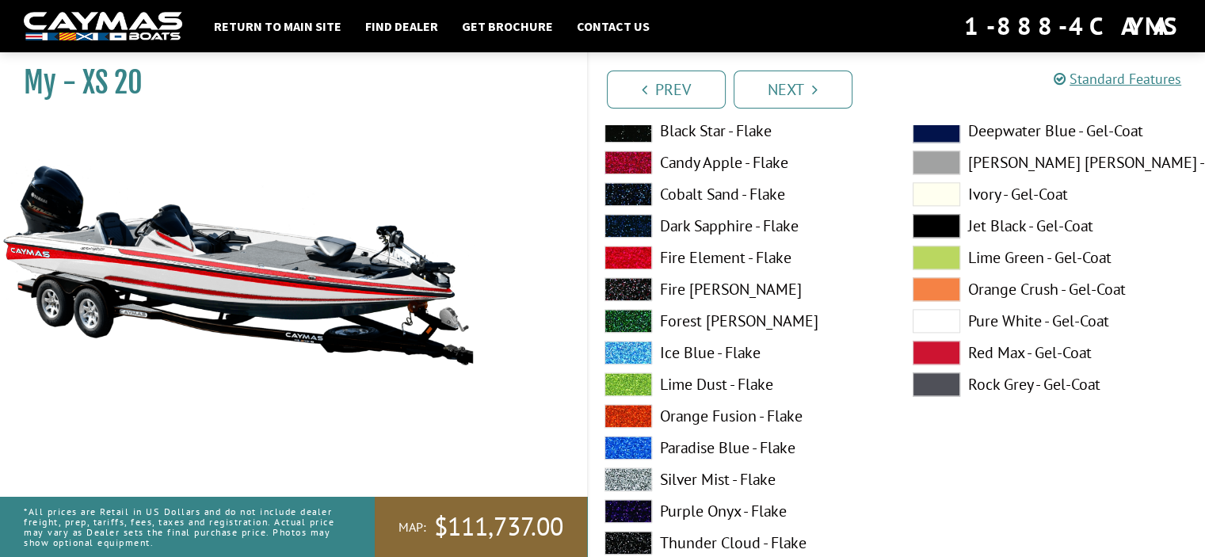
click at [627, 478] on span at bounding box center [628, 479] width 48 height 24
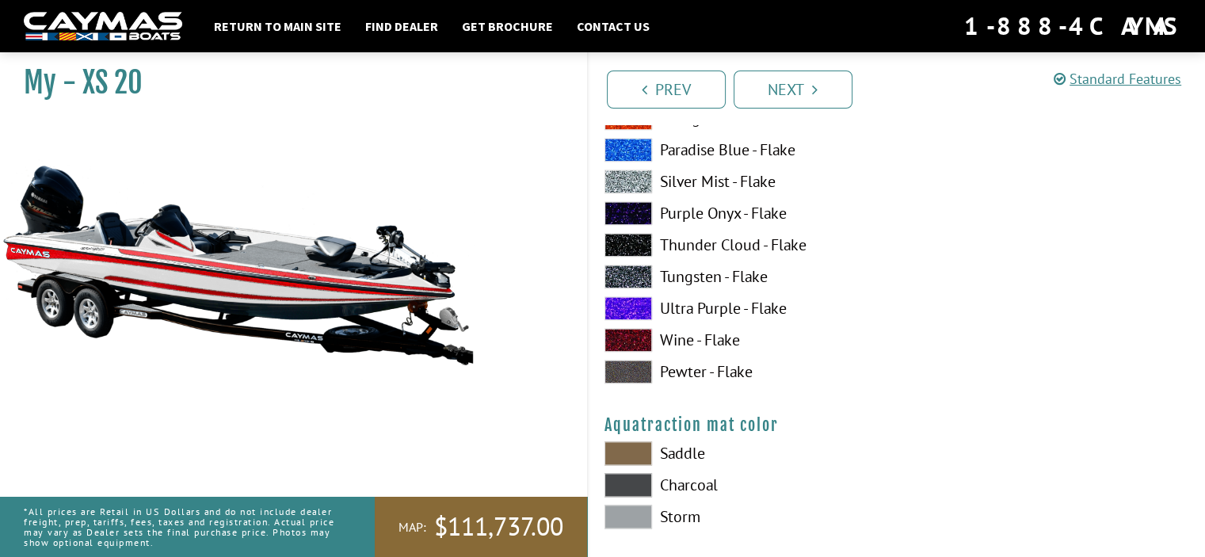
scroll to position [8237, 0]
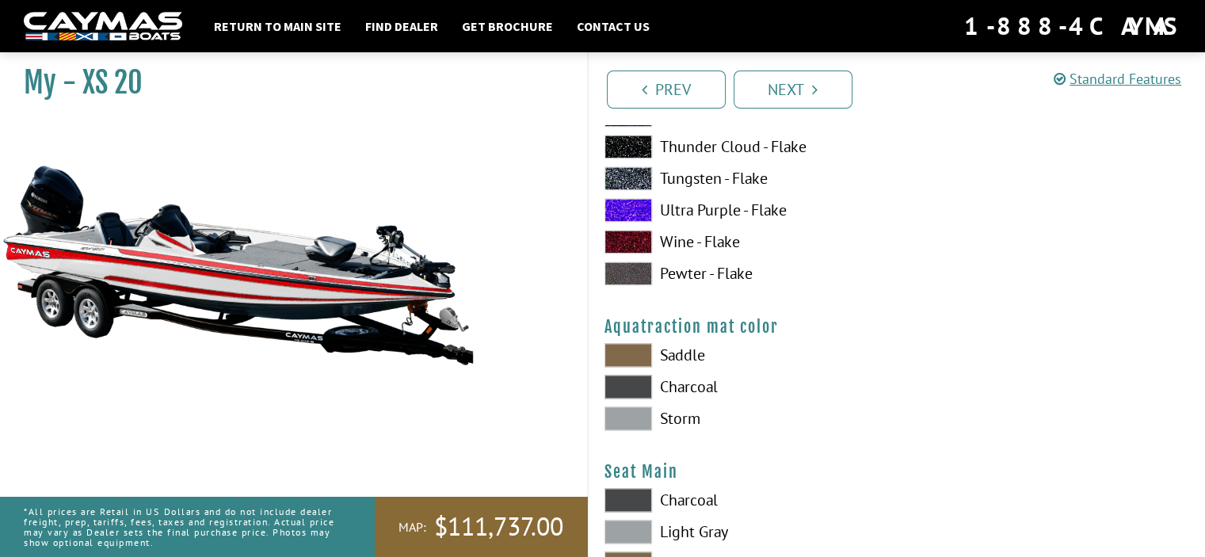
click at [638, 386] on span at bounding box center [628, 387] width 48 height 24
click at [629, 417] on span at bounding box center [628, 418] width 48 height 24
click at [630, 378] on span at bounding box center [628, 387] width 48 height 24
click at [630, 416] on span at bounding box center [628, 418] width 48 height 24
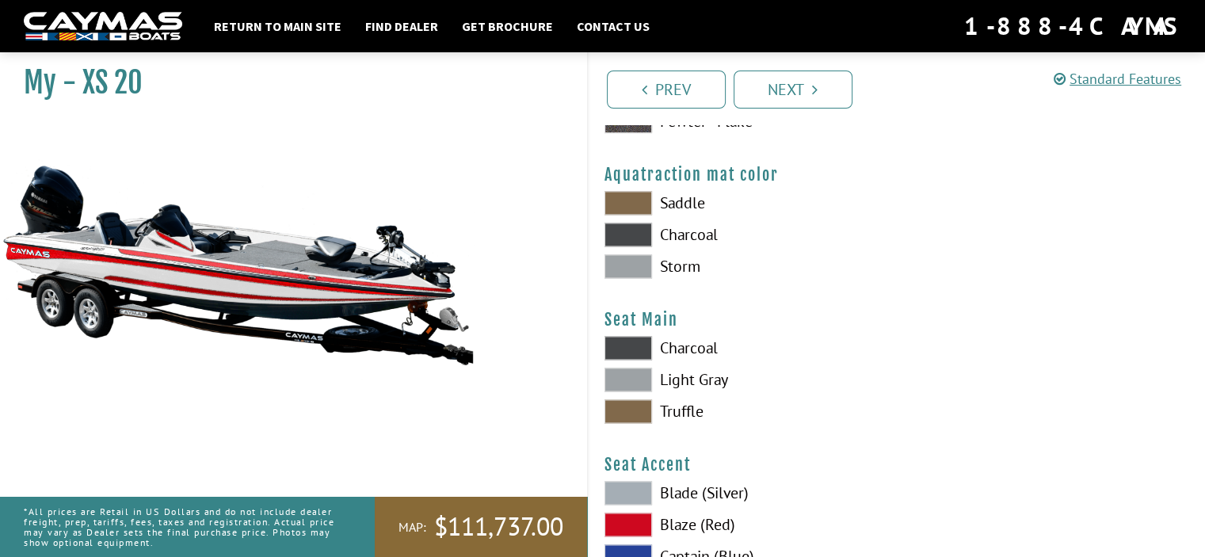
scroll to position [8395, 0]
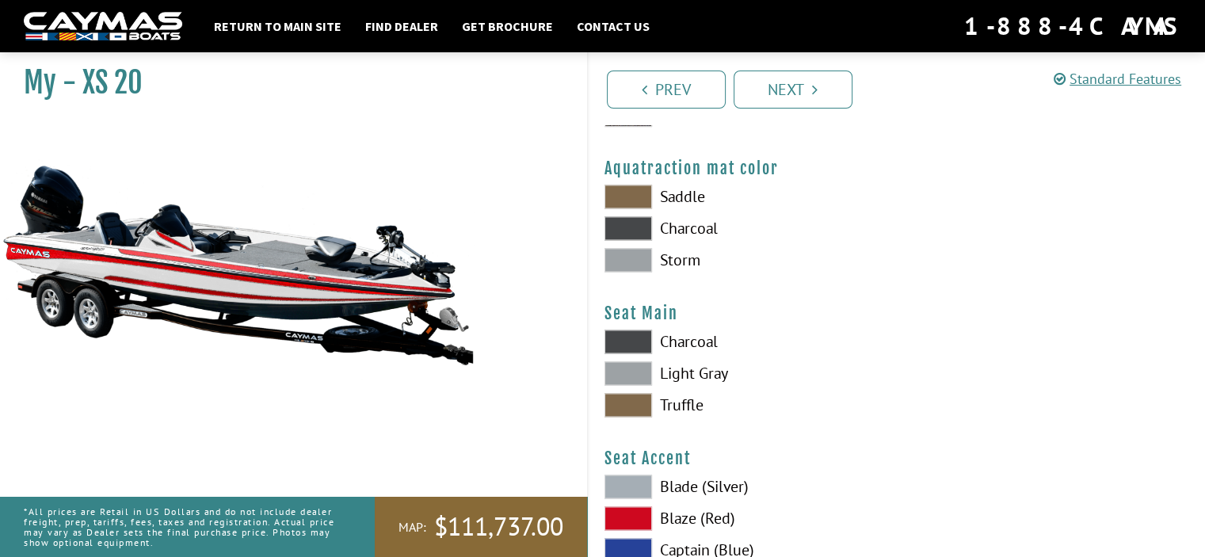
click at [633, 367] on span at bounding box center [628, 373] width 48 height 24
click at [625, 333] on span at bounding box center [628, 341] width 48 height 24
click at [624, 373] on span at bounding box center [628, 373] width 48 height 24
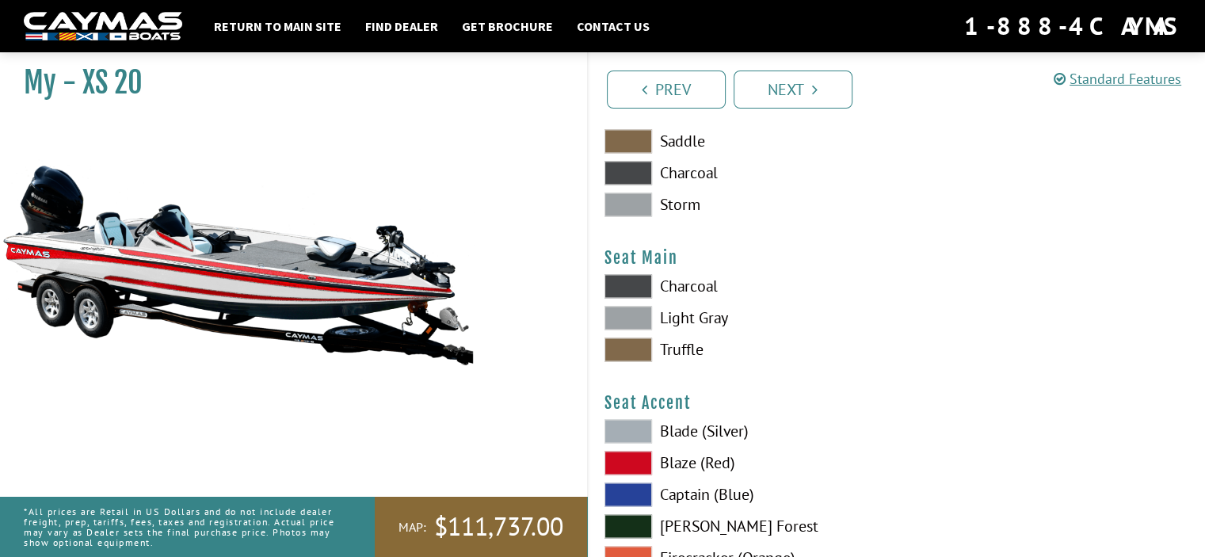
scroll to position [8554, 0]
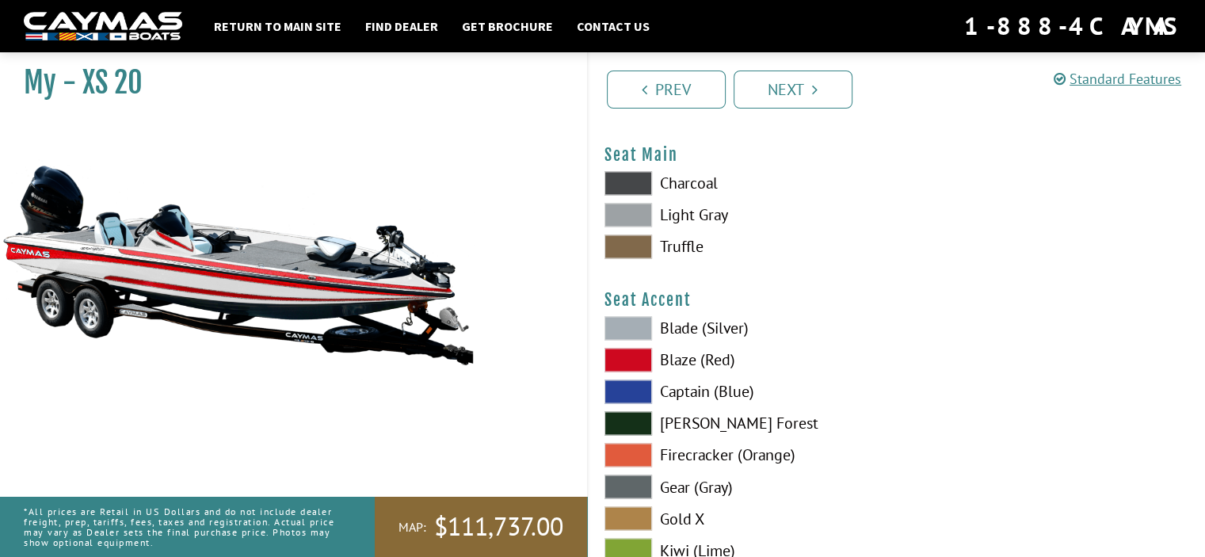
click at [638, 359] on span at bounding box center [628, 360] width 48 height 24
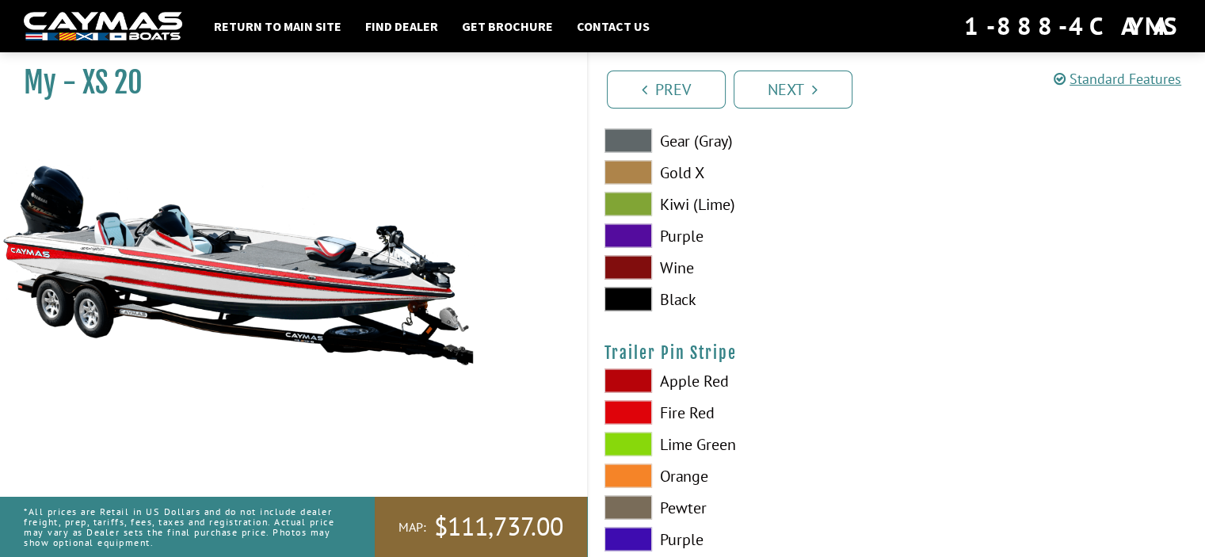
scroll to position [8950, 0]
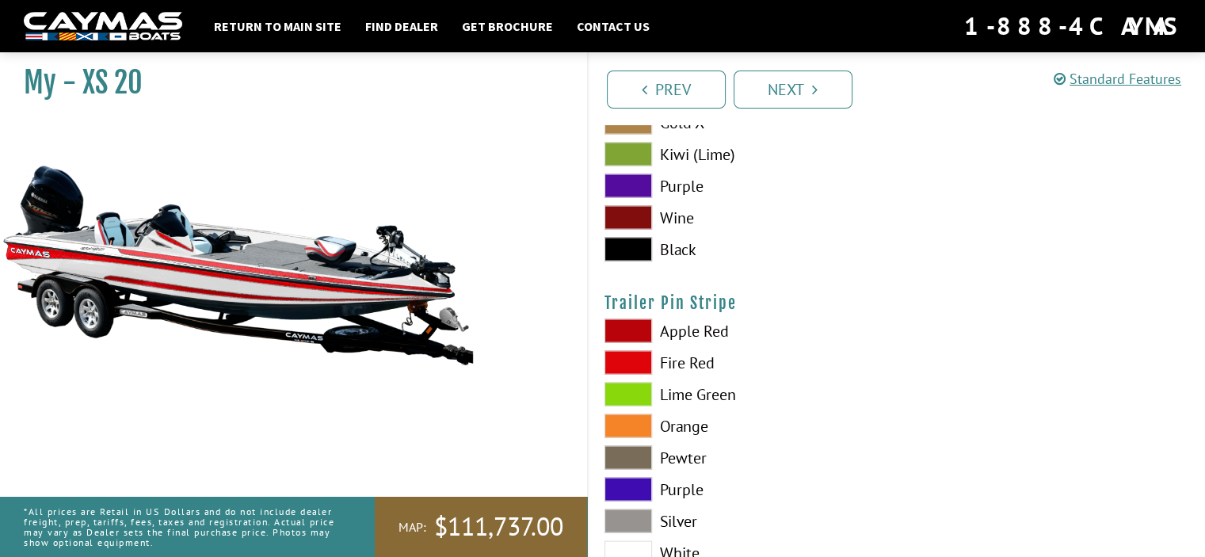
click at [638, 357] on span at bounding box center [628, 362] width 48 height 24
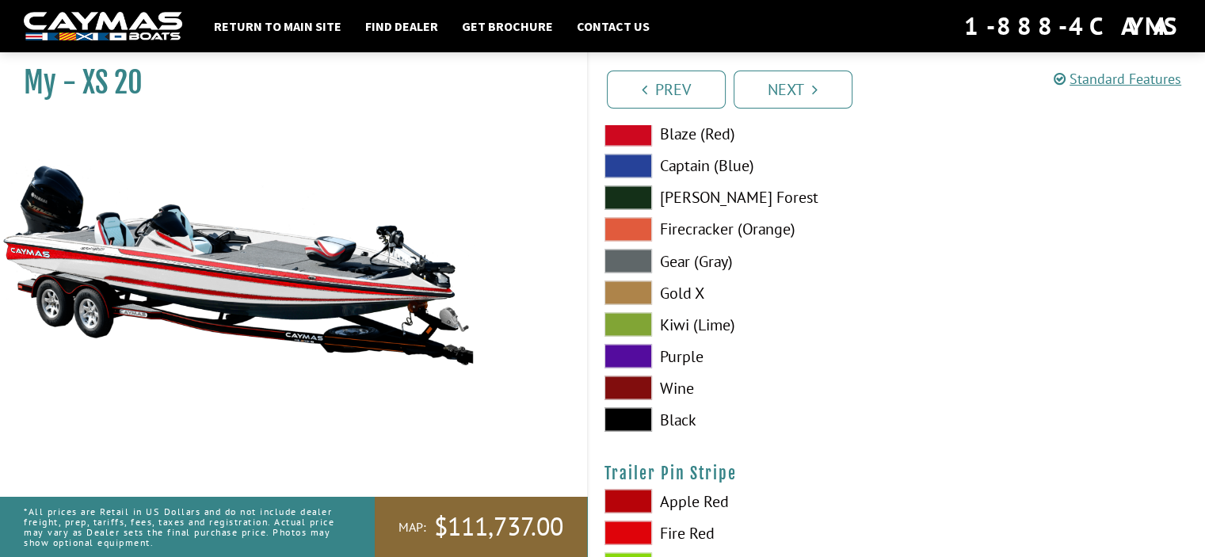
scroll to position [8778, 0]
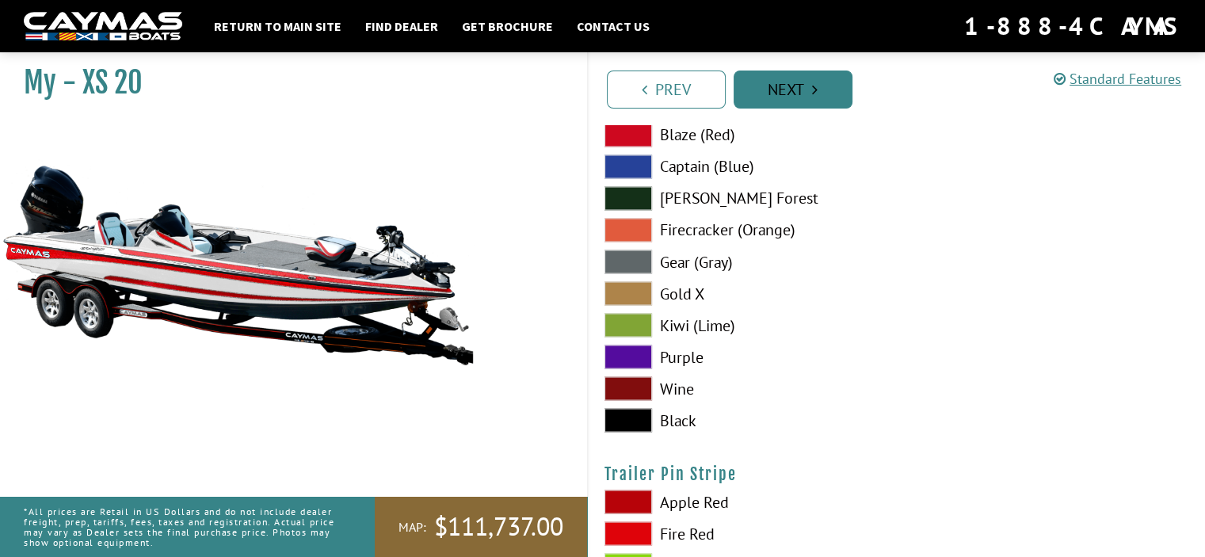
click at [794, 92] on link "Next" at bounding box center [792, 89] width 119 height 38
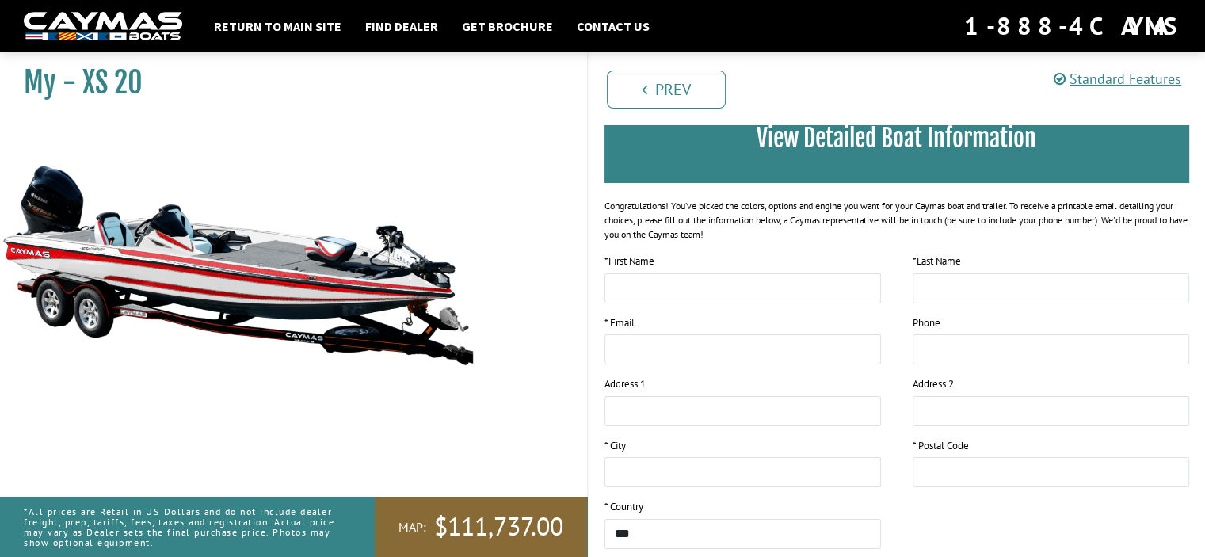
scroll to position [0, 0]
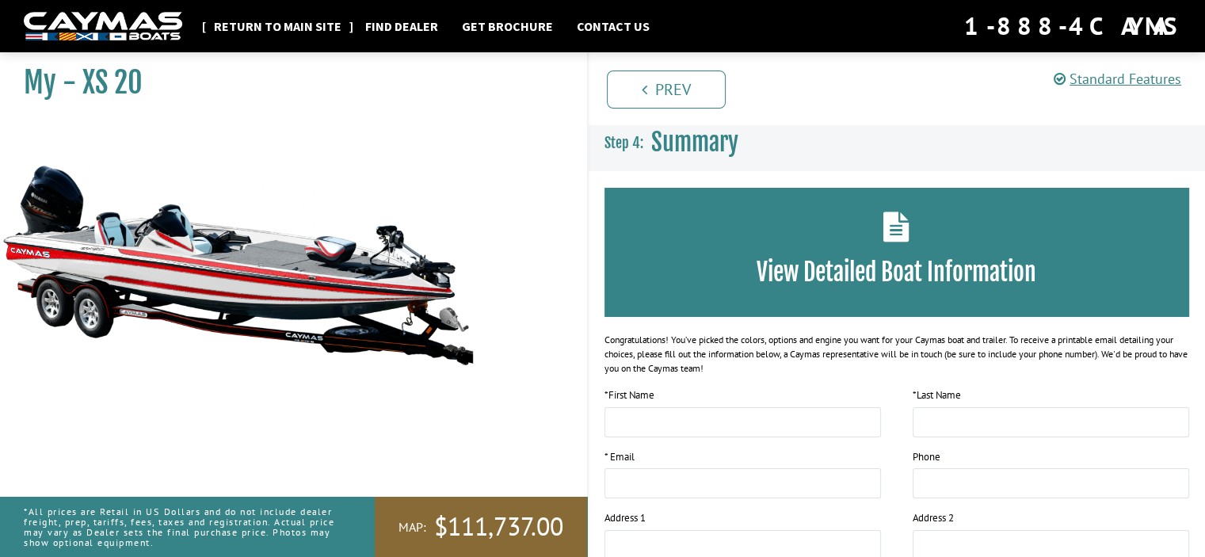
click at [280, 30] on link "Return to main site" at bounding box center [277, 26] width 143 height 21
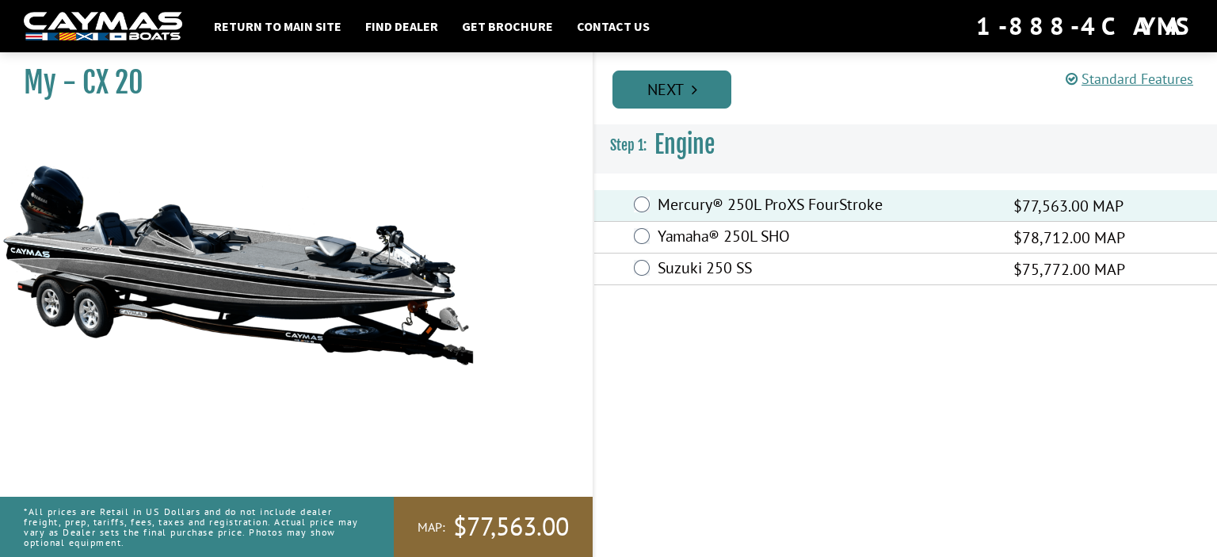
click at [679, 94] on link "Next" at bounding box center [671, 89] width 119 height 38
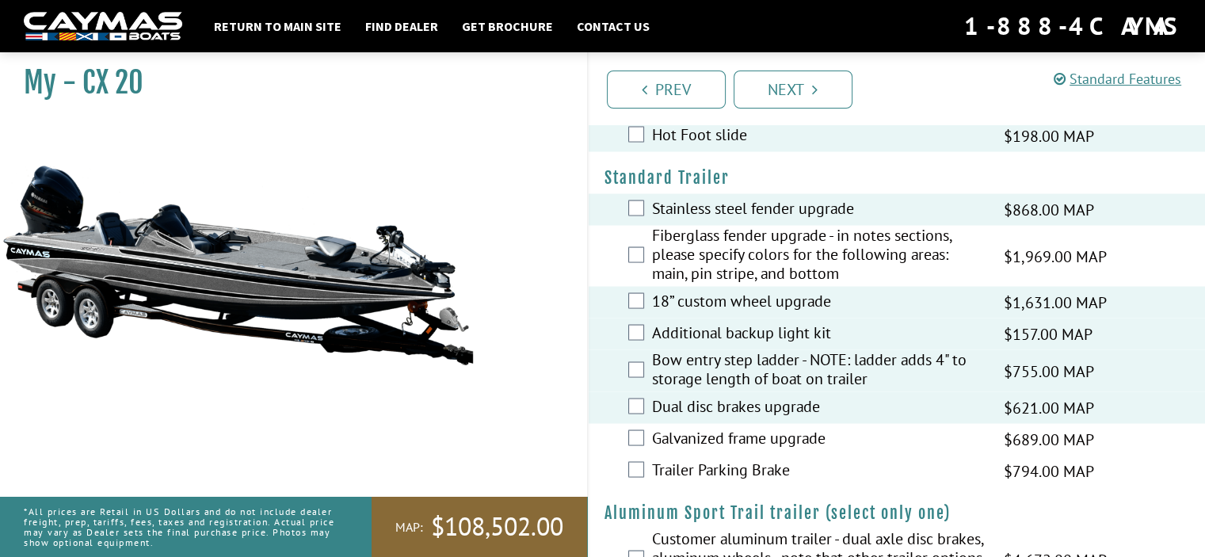
scroll to position [2877, 0]
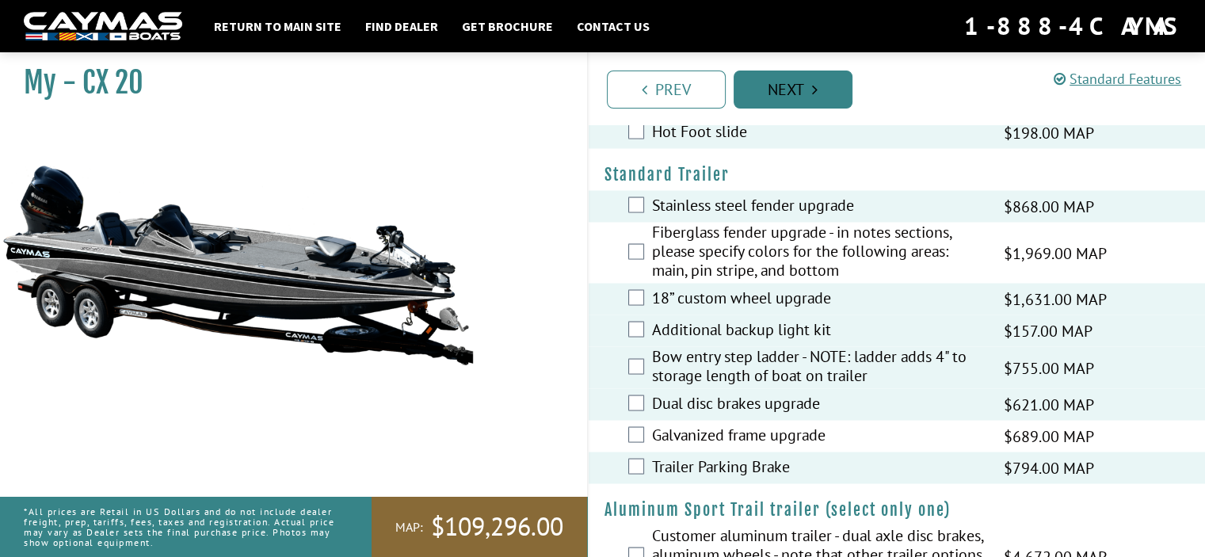
click at [790, 88] on link "Next" at bounding box center [792, 89] width 119 height 38
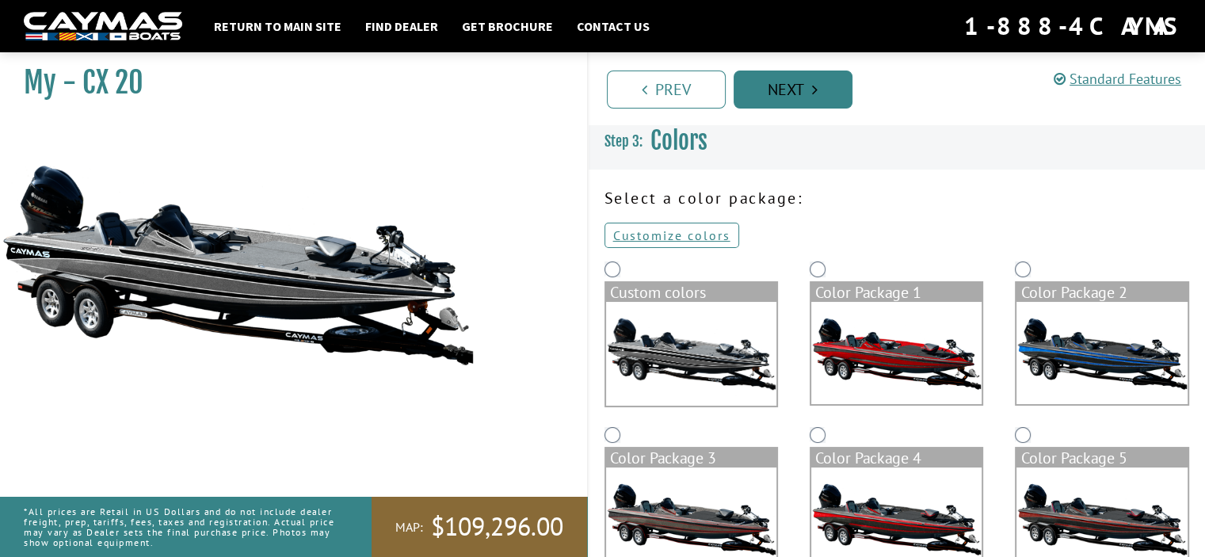
scroll to position [0, 0]
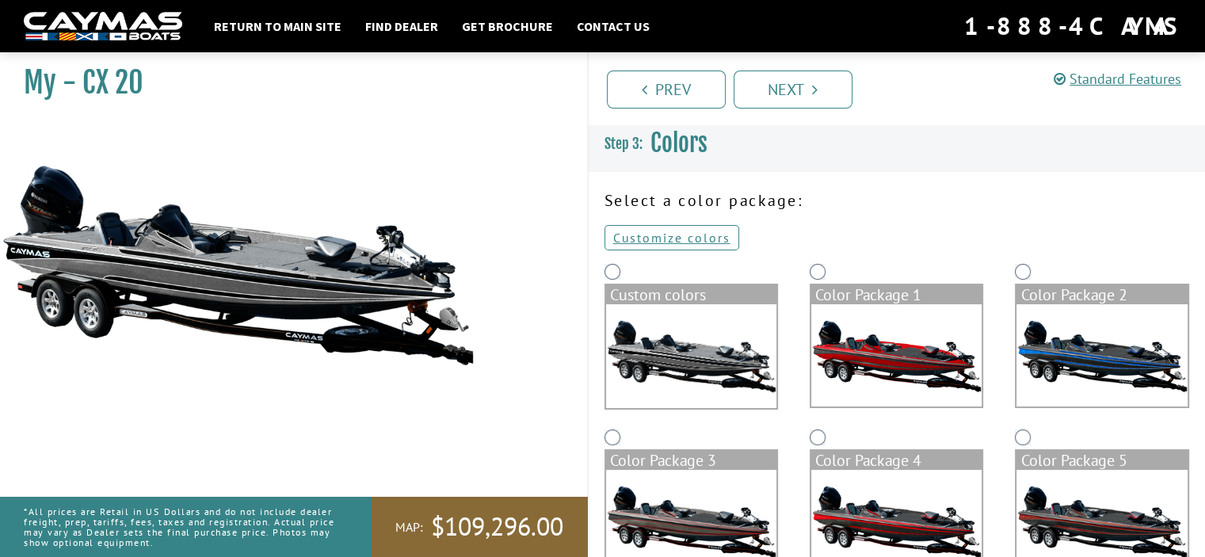
click at [661, 351] on img at bounding box center [691, 356] width 170 height 104
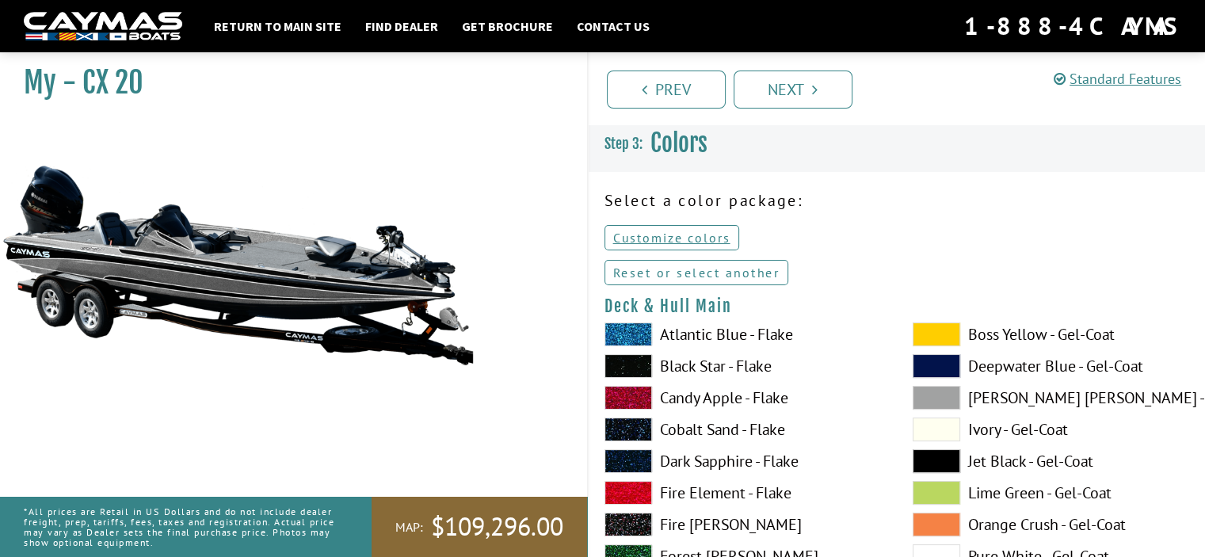
click at [695, 276] on link "Reset or select another" at bounding box center [696, 272] width 185 height 25
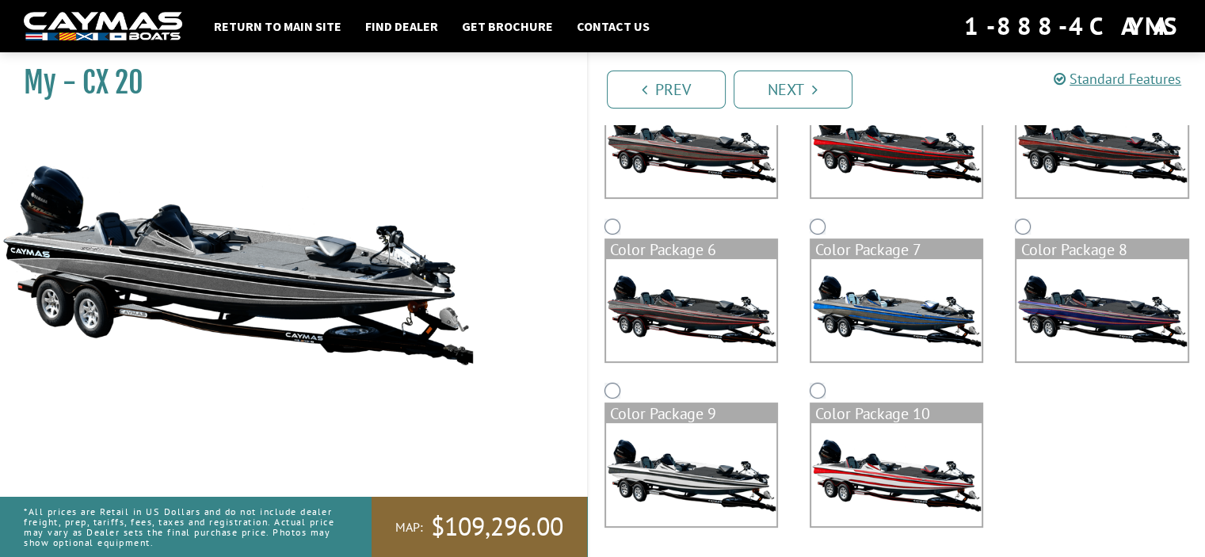
scroll to position [375, 0]
